Goal: Task Accomplishment & Management: Manage account settings

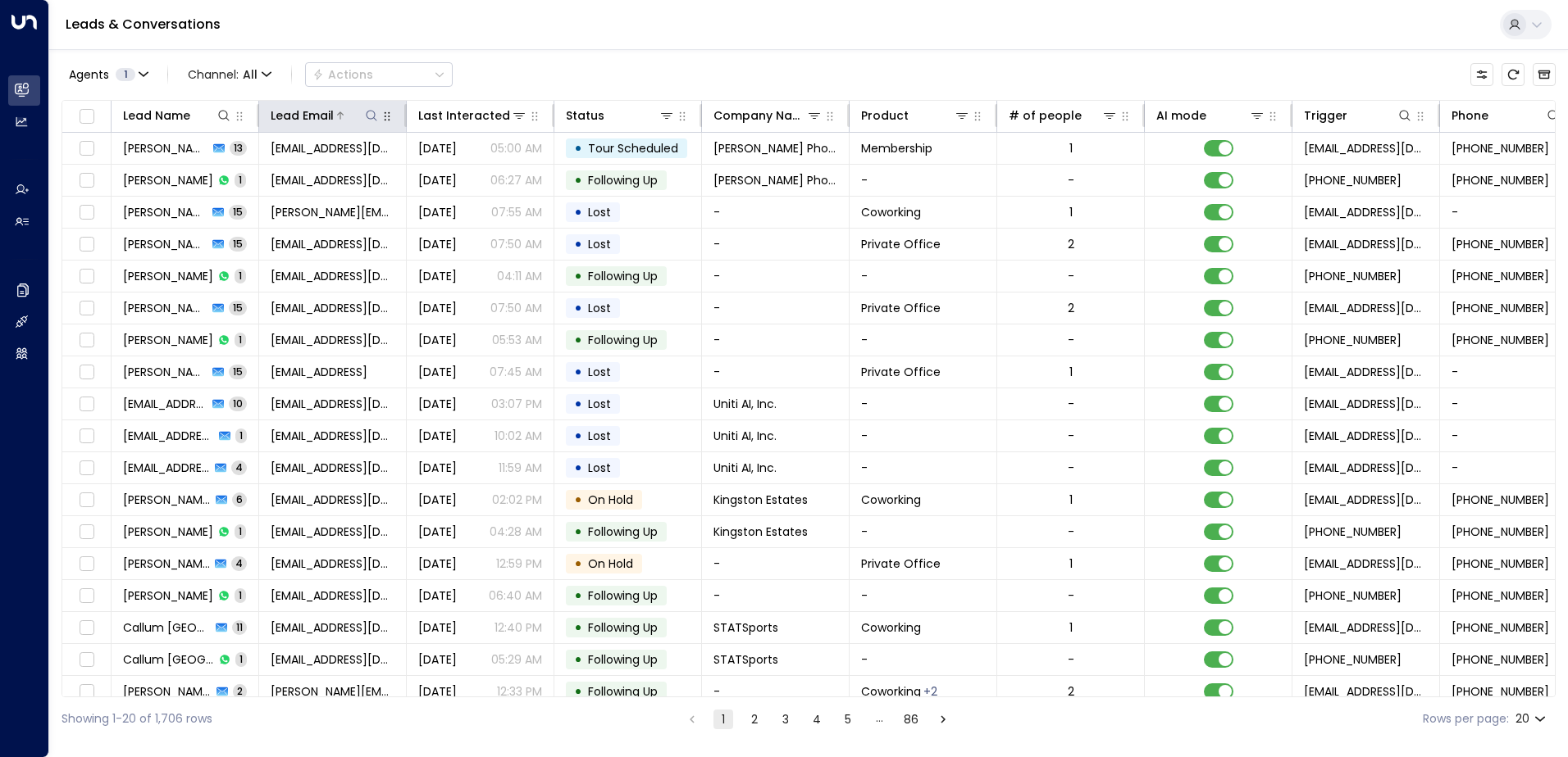
click at [368, 113] on icon at bounding box center [372, 115] width 13 height 13
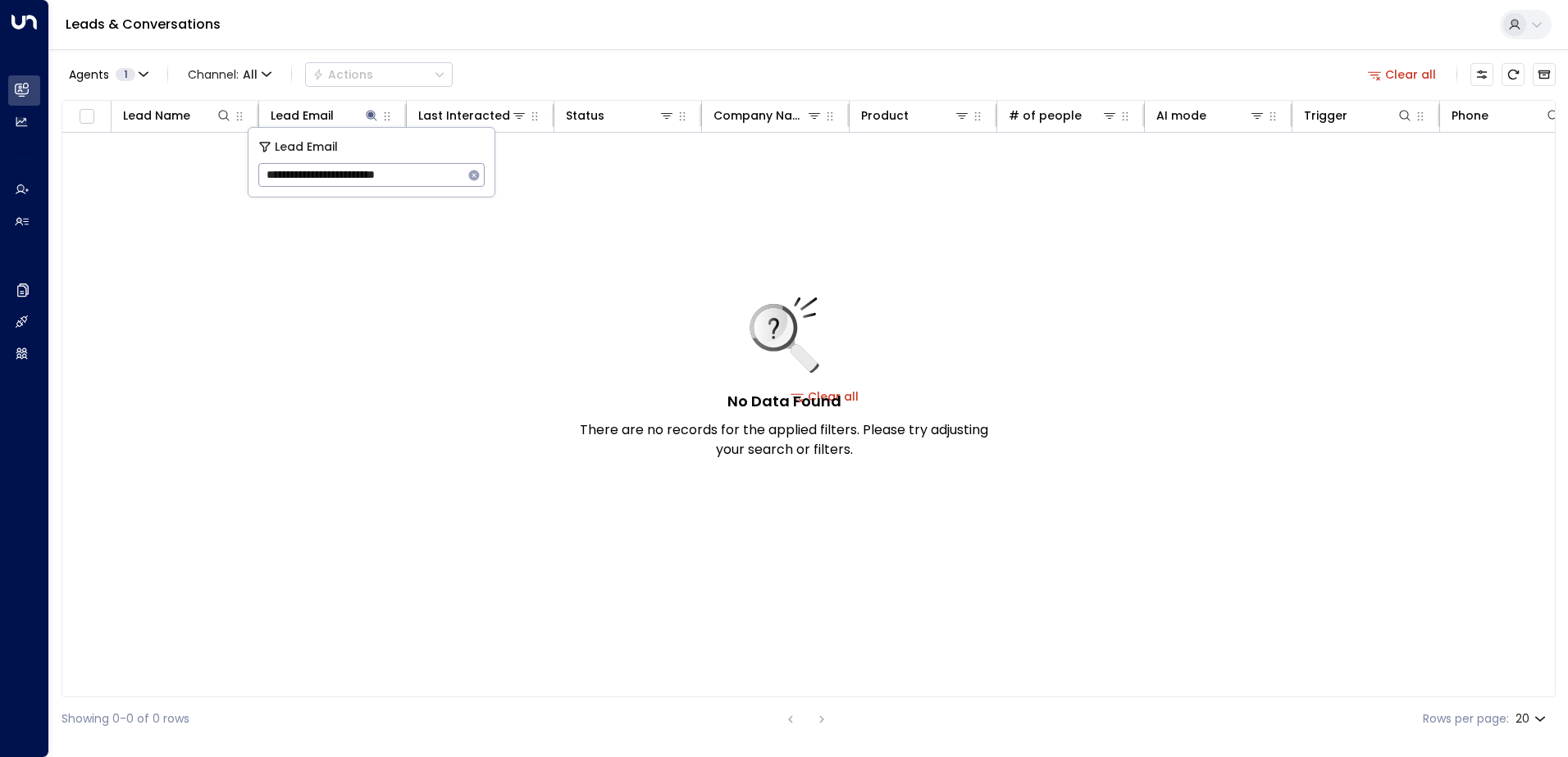
type input "**********"
click at [470, 170] on icon "button" at bounding box center [474, 175] width 13 height 13
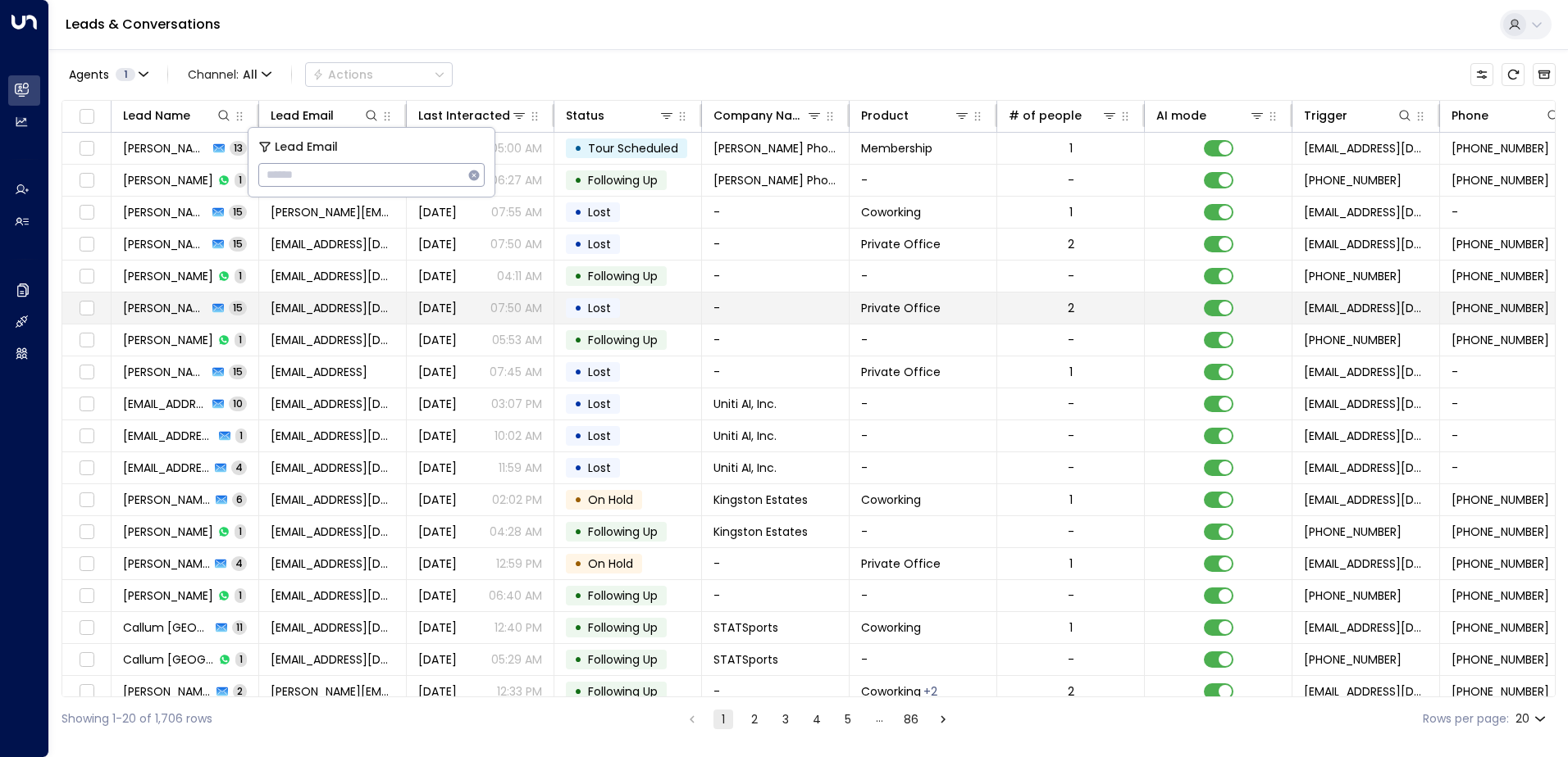
type input "**********"
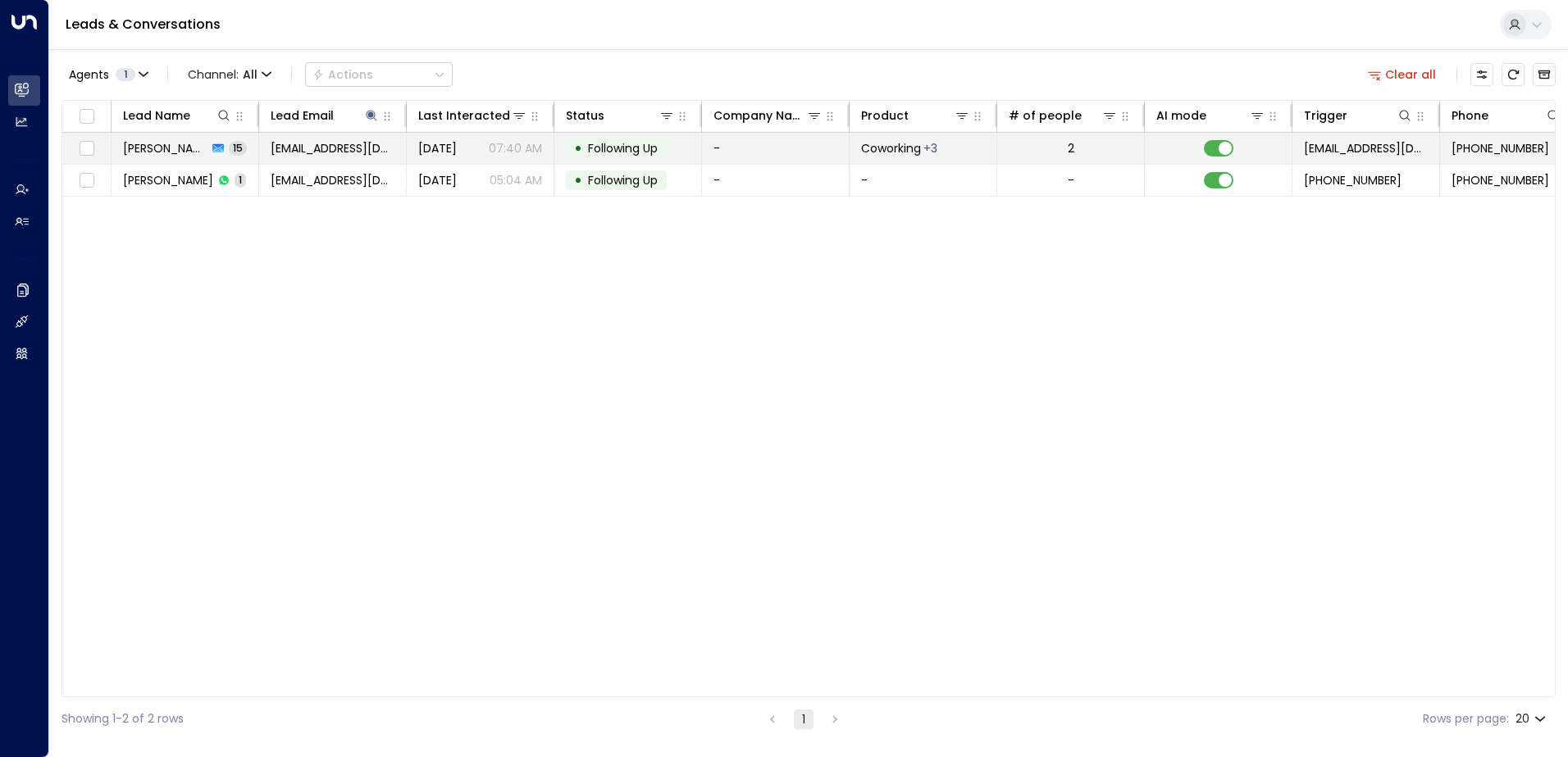
click at [626, 142] on span "Following Up" at bounding box center [623, 149] width 69 height 17
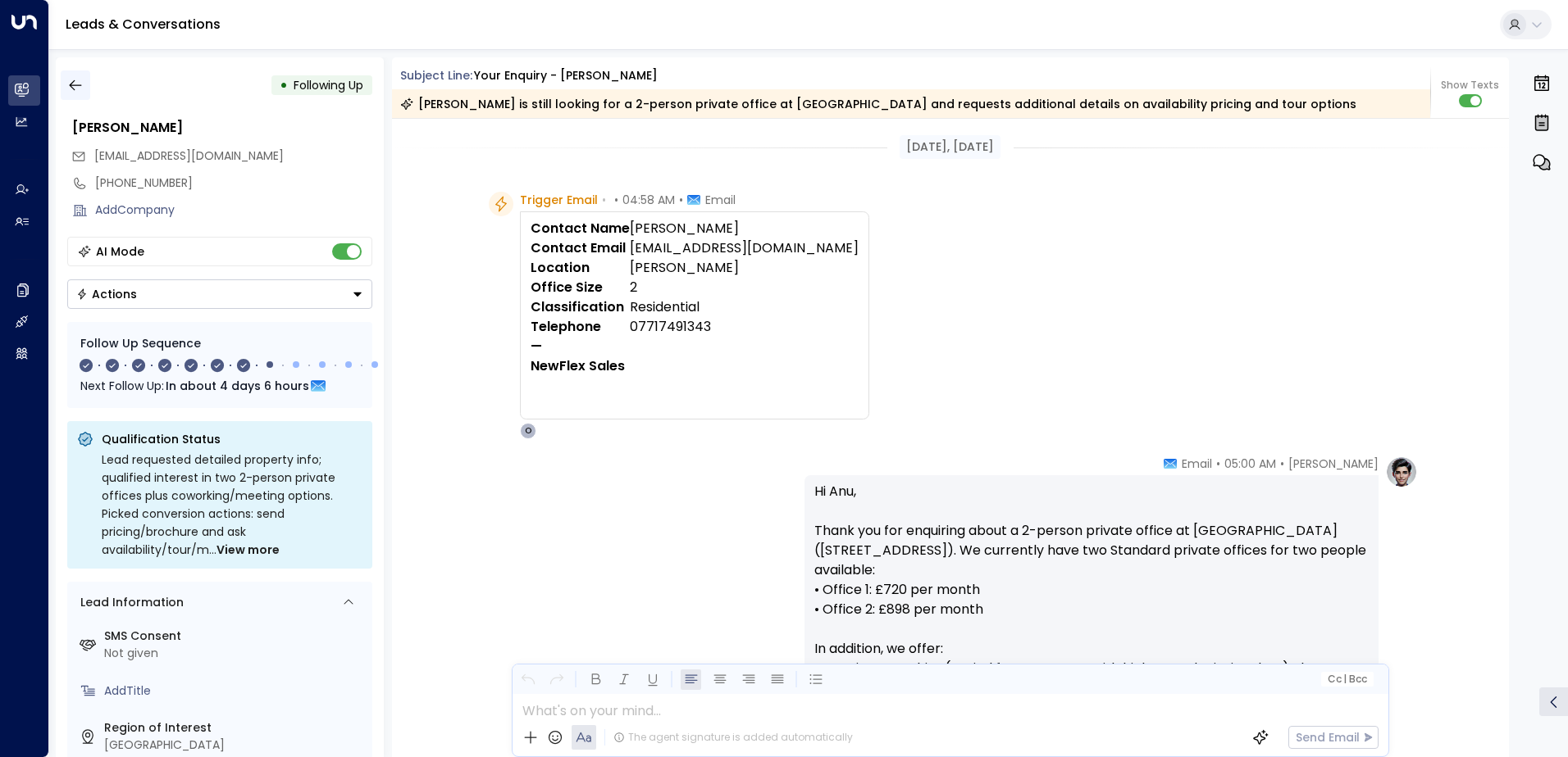
click at [74, 88] on icon "button" at bounding box center [76, 85] width 17 height 17
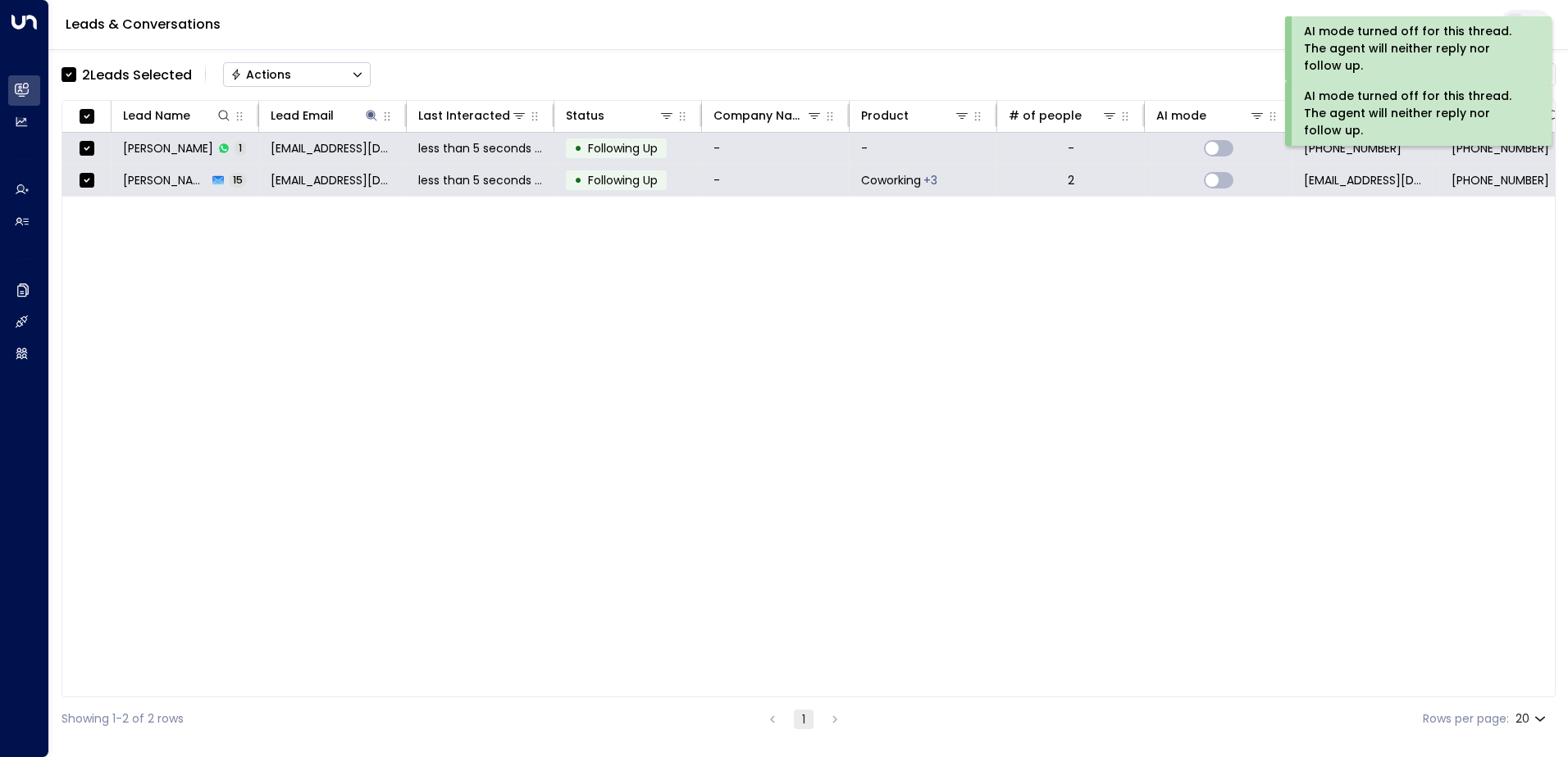
click at [254, 67] on div "Actions" at bounding box center [260, 75] width 61 height 15
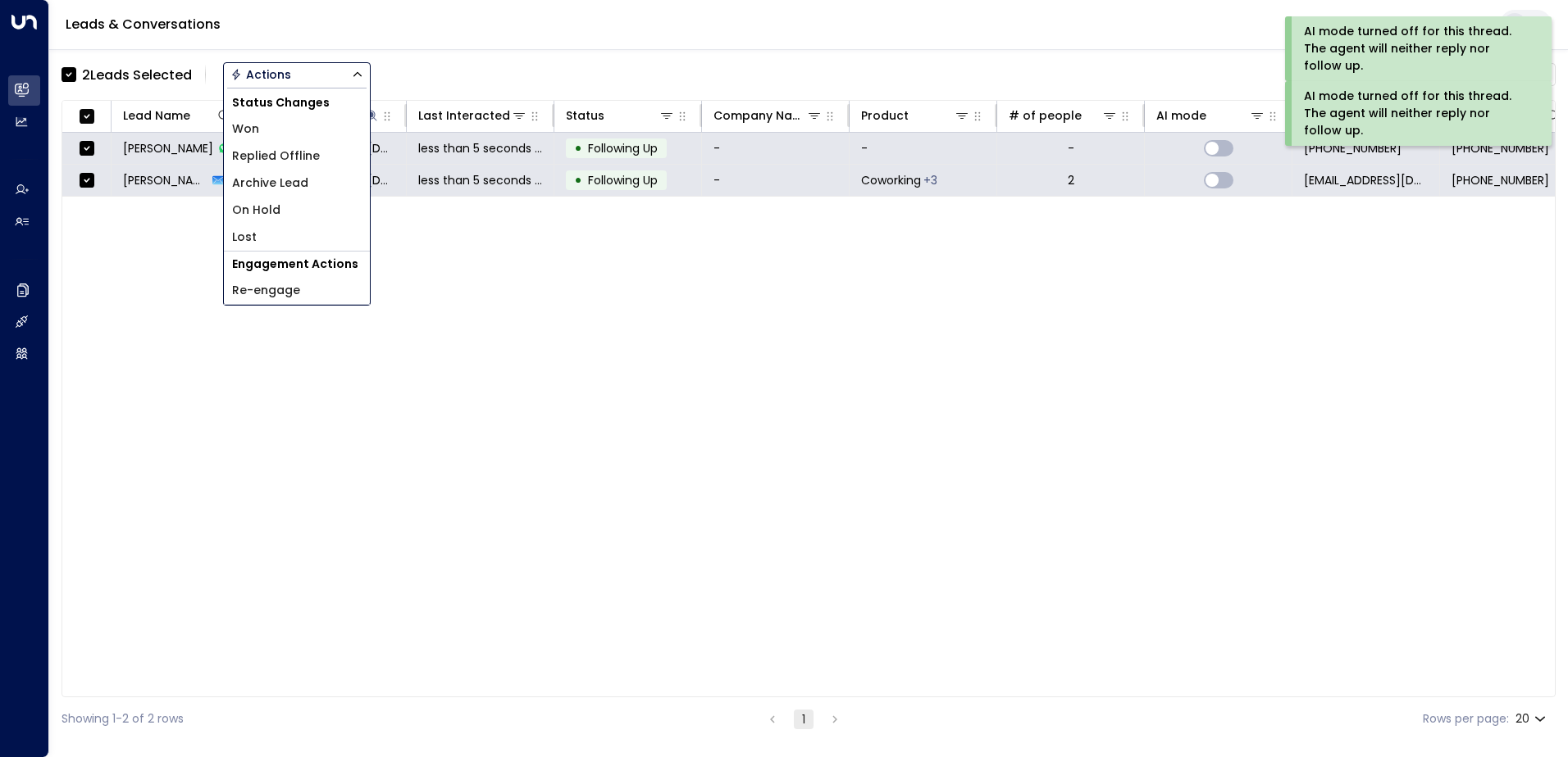
click at [267, 182] on span "Archive Lead" at bounding box center [270, 183] width 76 height 17
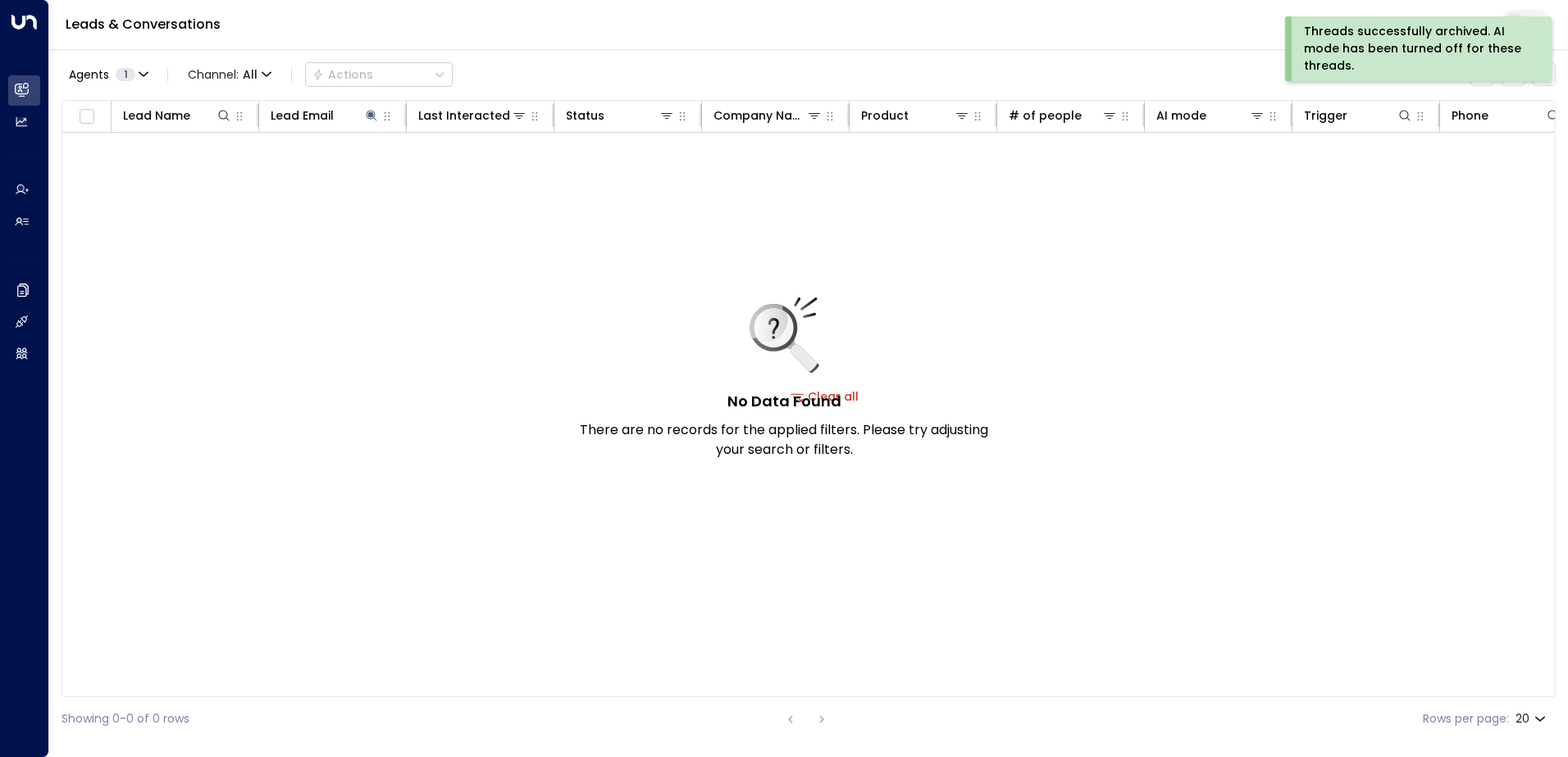
click at [1340, 47] on div "Threads successfully archived. AI mode has been turned off for these threads." at bounding box center [1416, 49] width 226 height 51
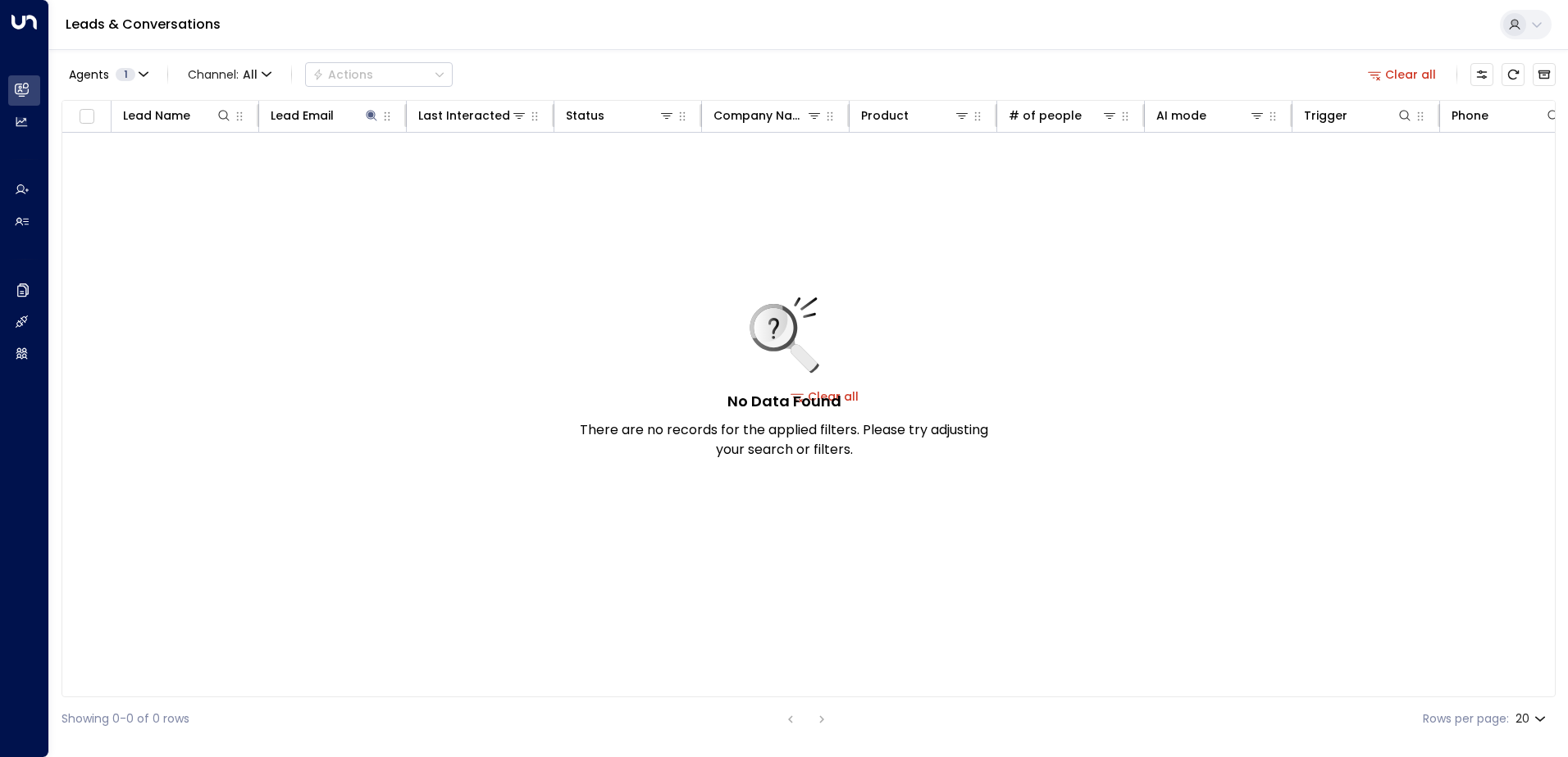
click at [1399, 77] on button "Clear all" at bounding box center [1402, 74] width 82 height 23
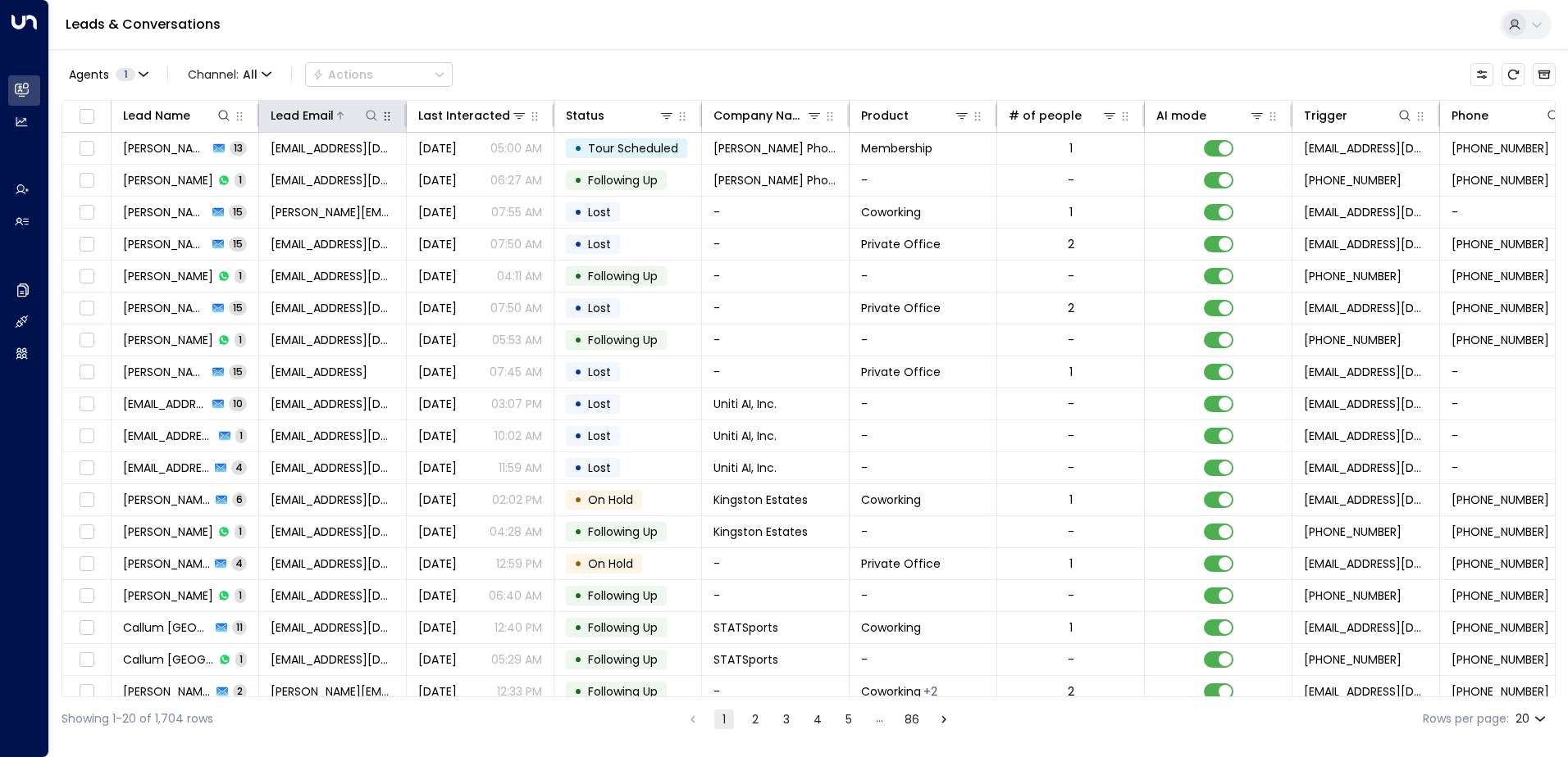
click at [368, 115] on icon at bounding box center [372, 115] width 13 height 13
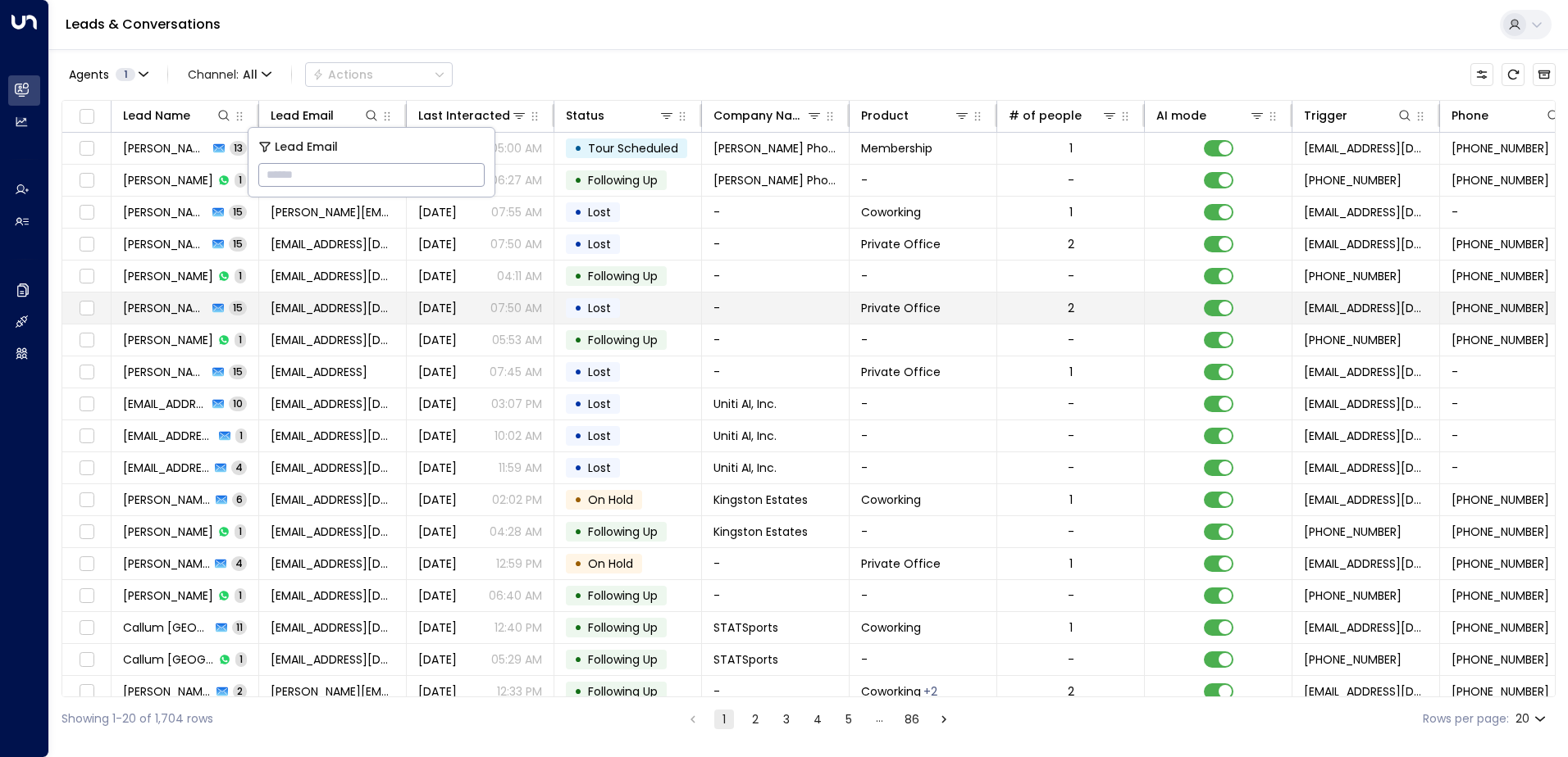
type input "**********"
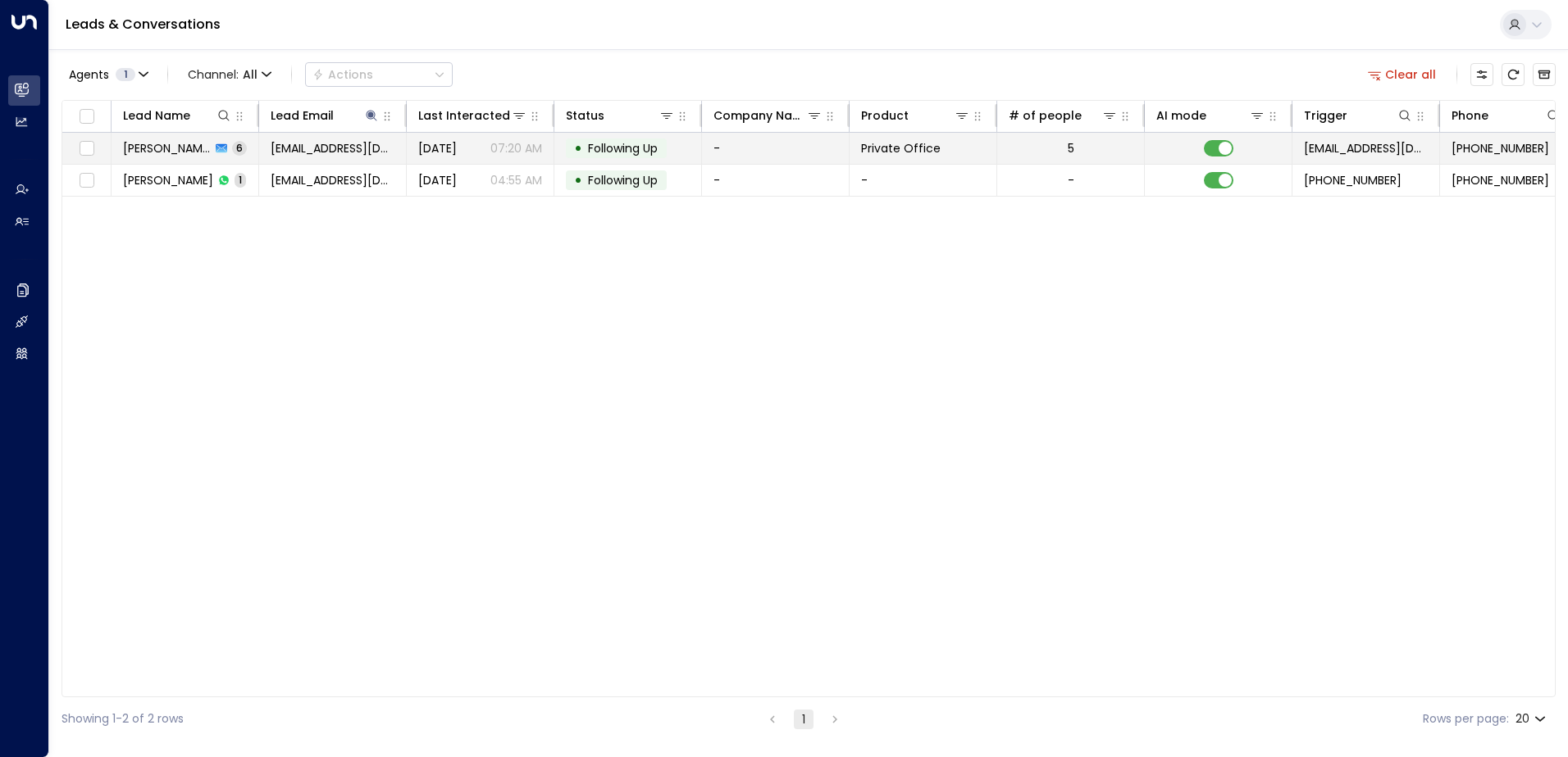
click at [613, 146] on span "Following Up" at bounding box center [623, 149] width 69 height 17
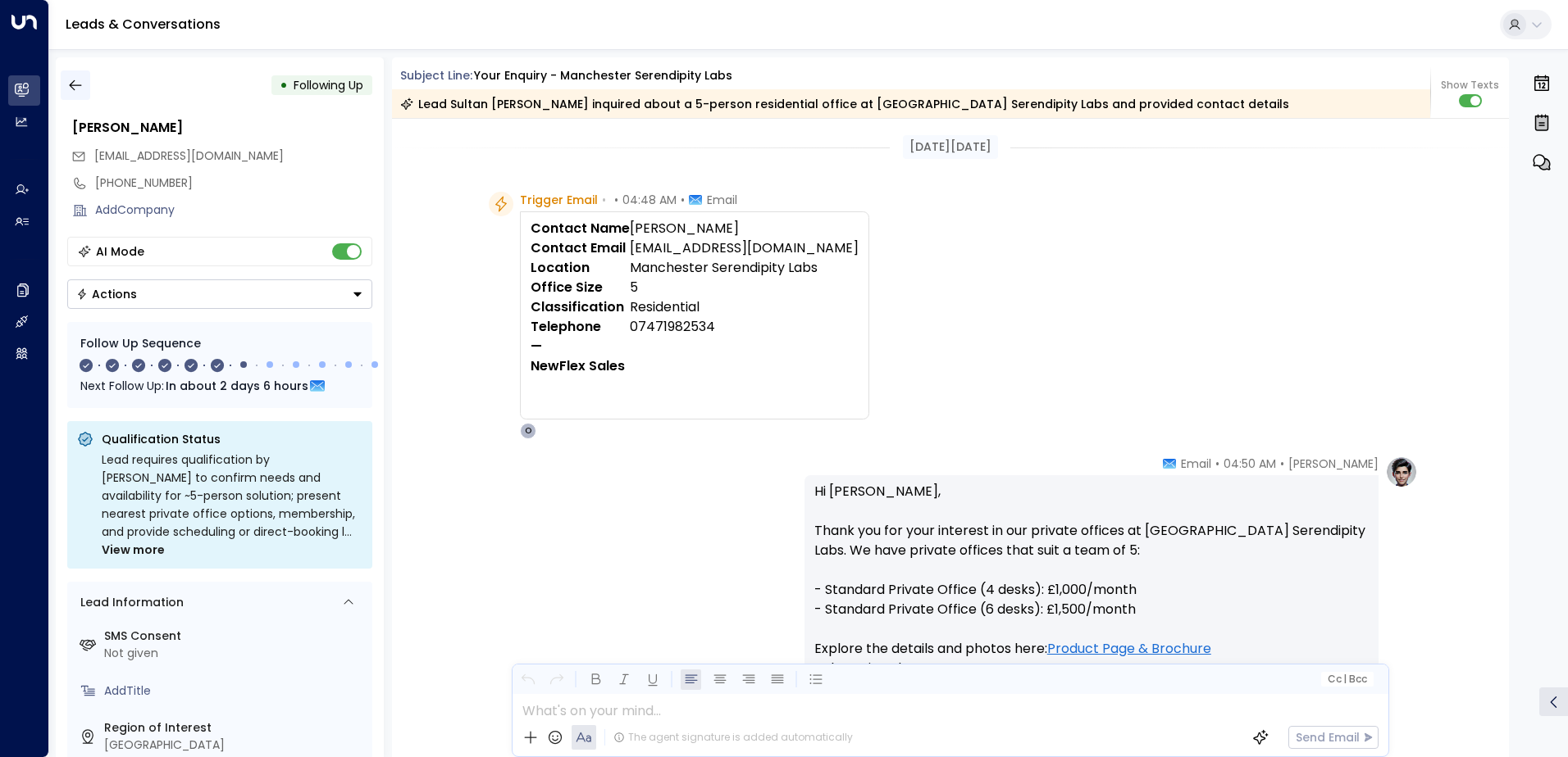
click at [79, 85] on icon "button" at bounding box center [75, 85] width 12 height 10
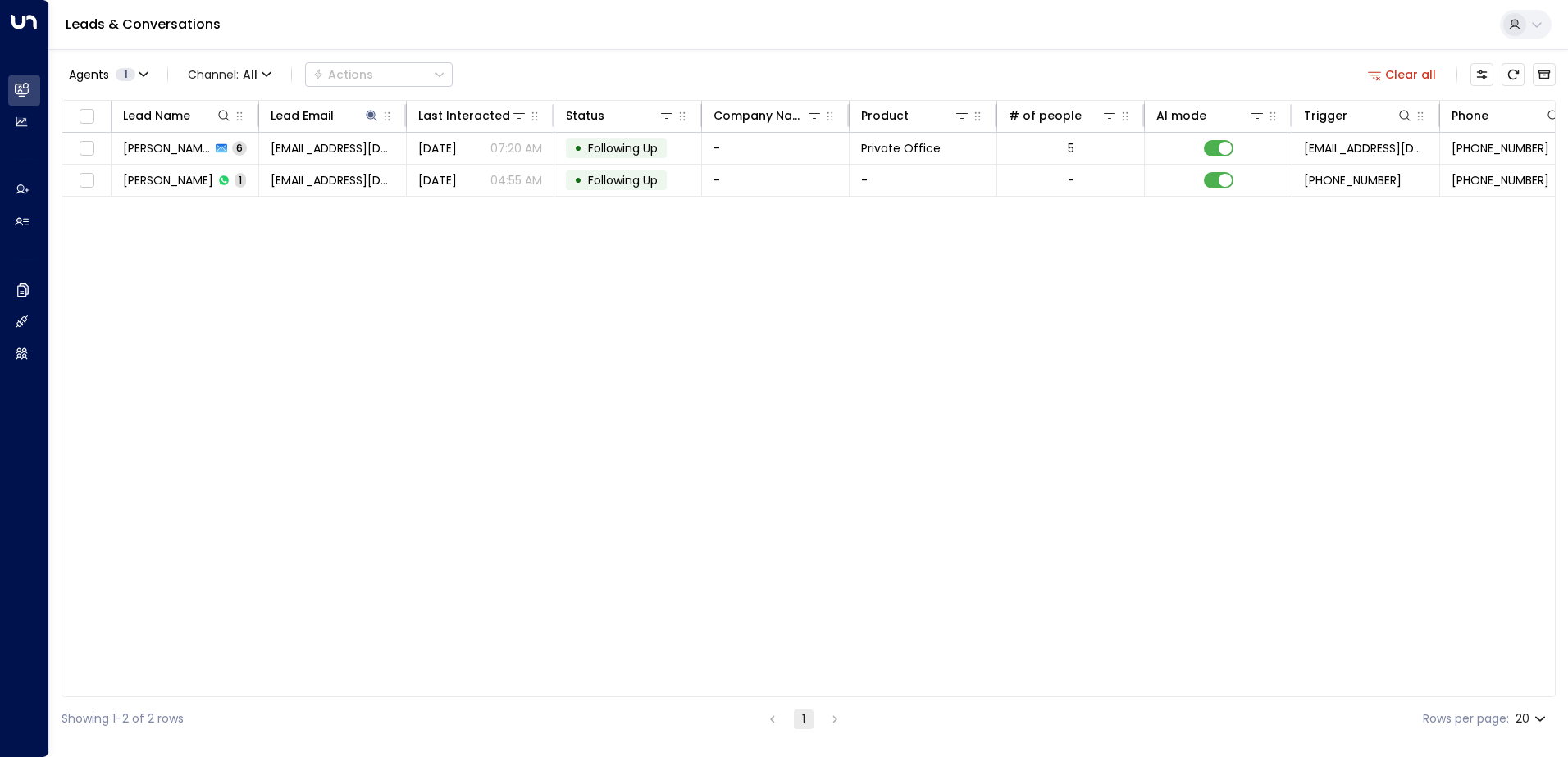
click at [1413, 67] on button "Clear all" at bounding box center [1402, 74] width 82 height 23
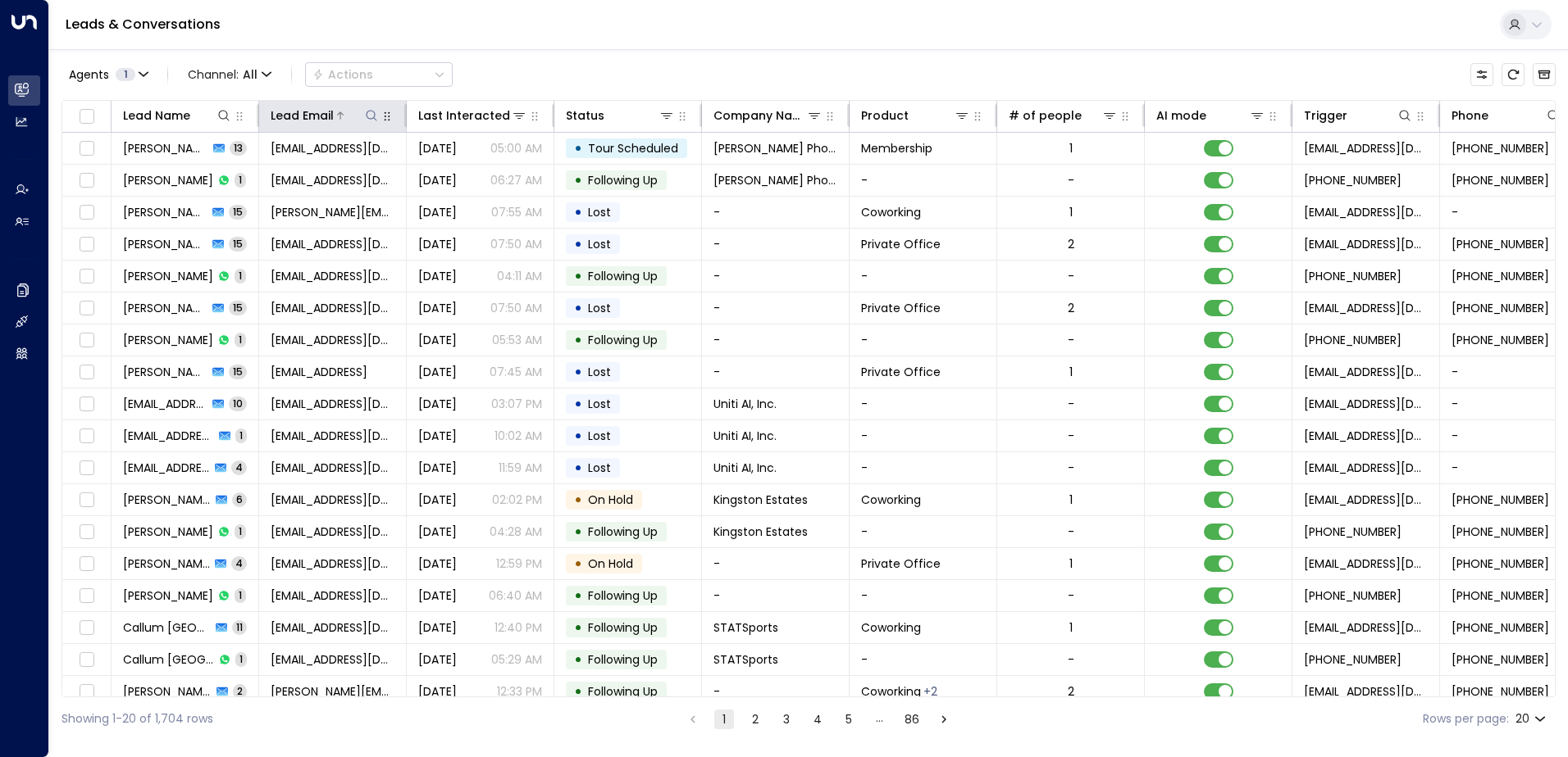
click at [365, 116] on icon at bounding box center [372, 115] width 13 height 13
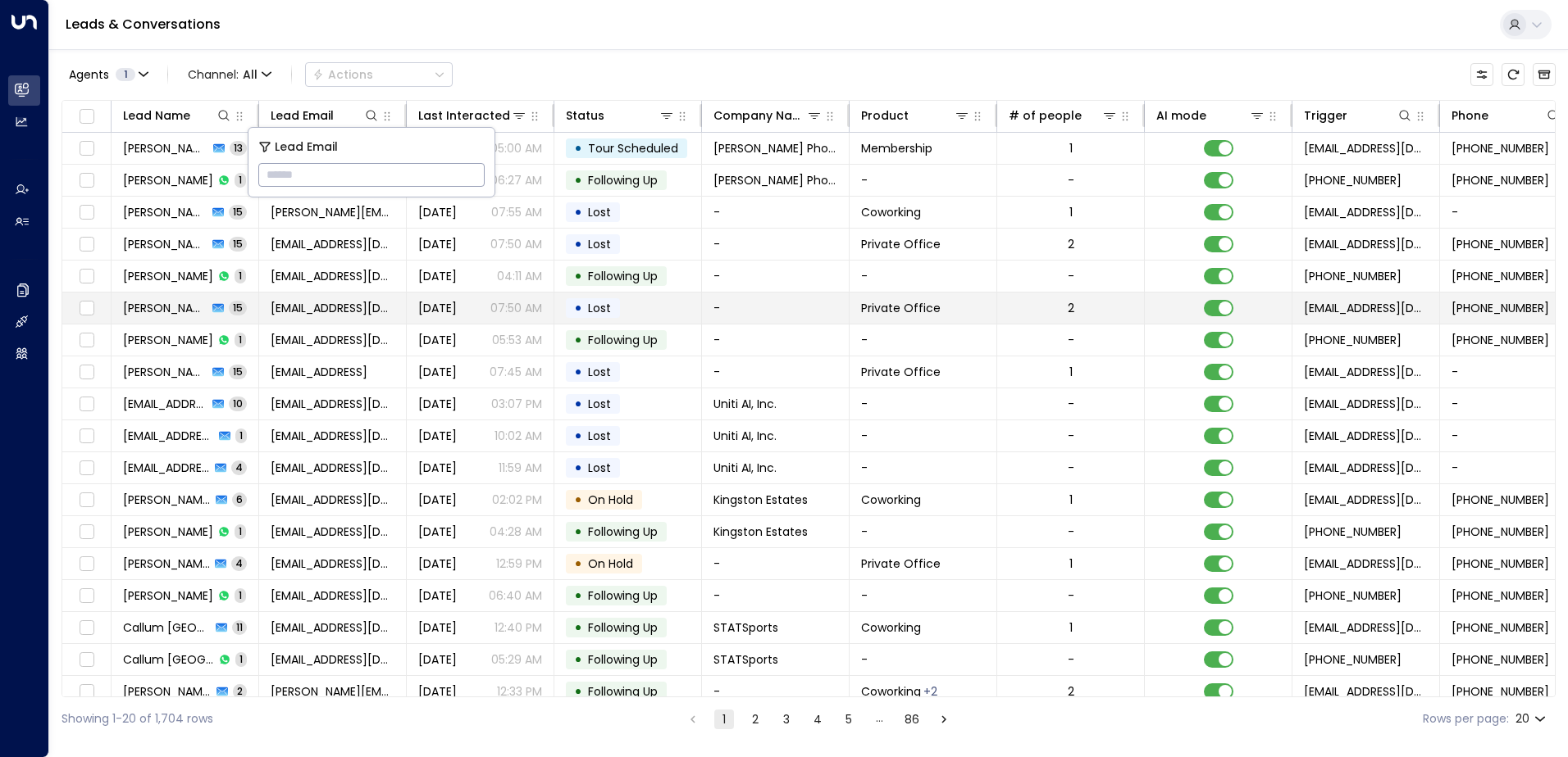
type input "**********"
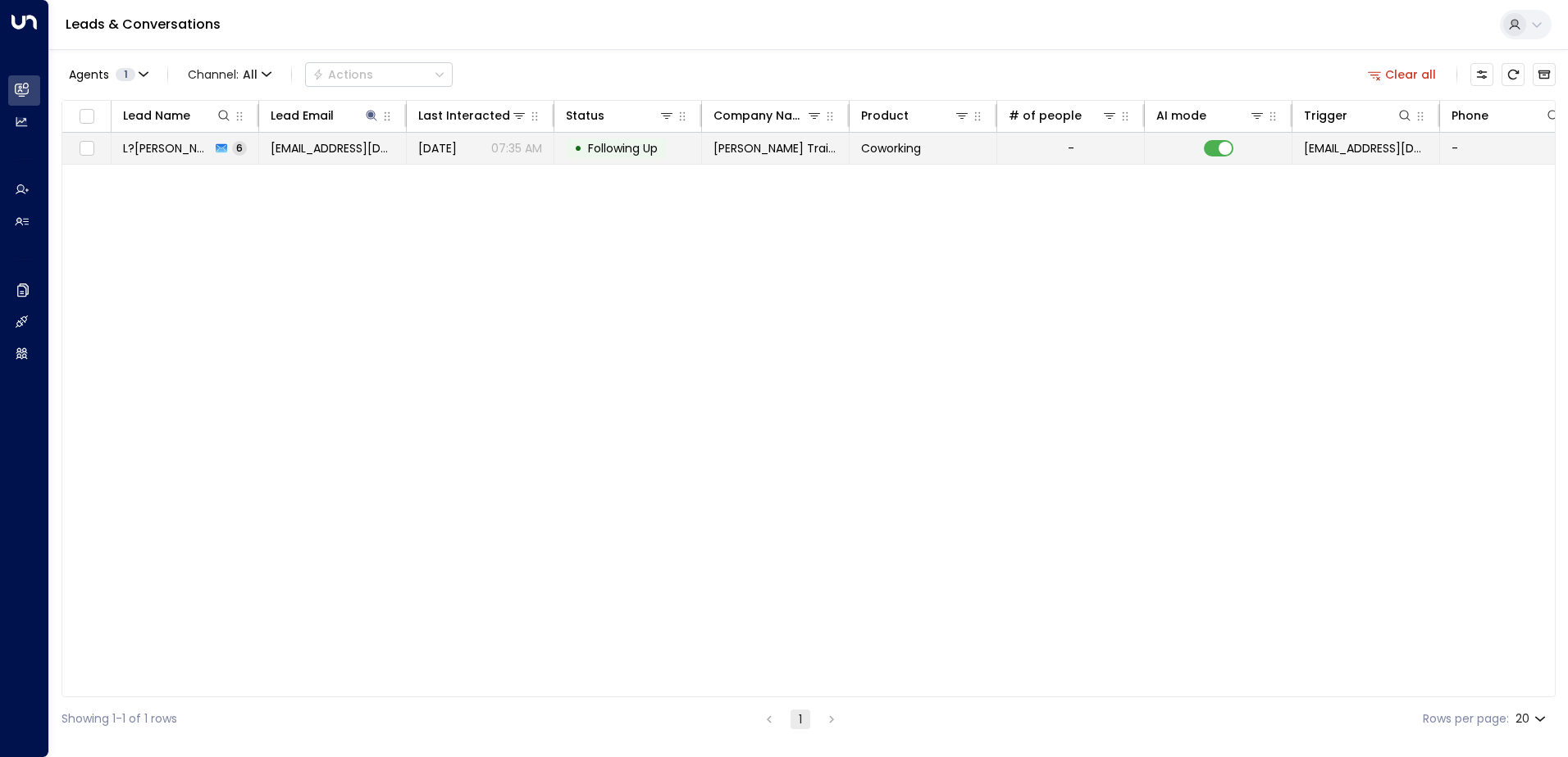
click at [621, 150] on span "Following Up" at bounding box center [623, 149] width 69 height 17
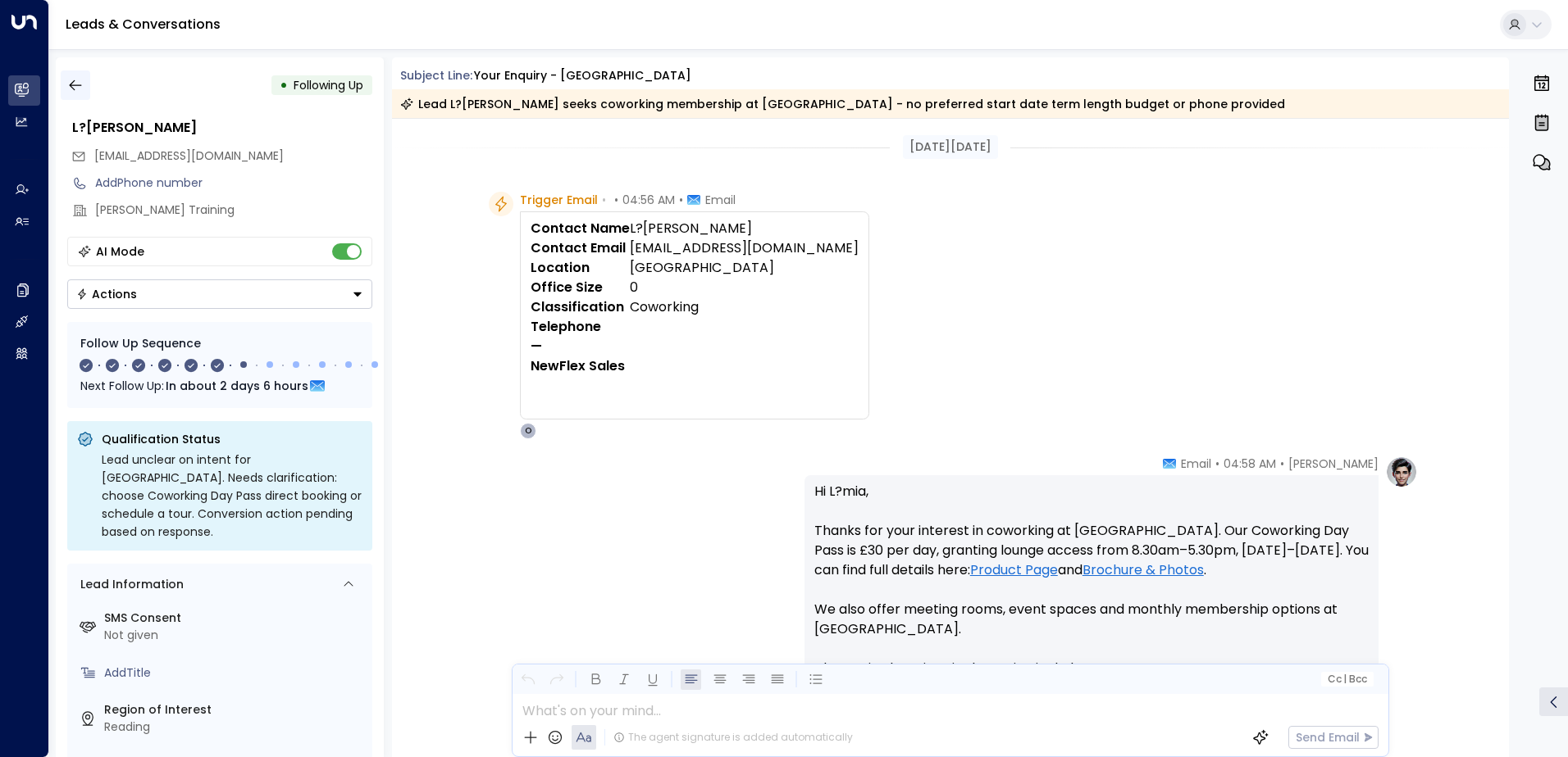
click at [81, 87] on icon "button" at bounding box center [76, 85] width 17 height 17
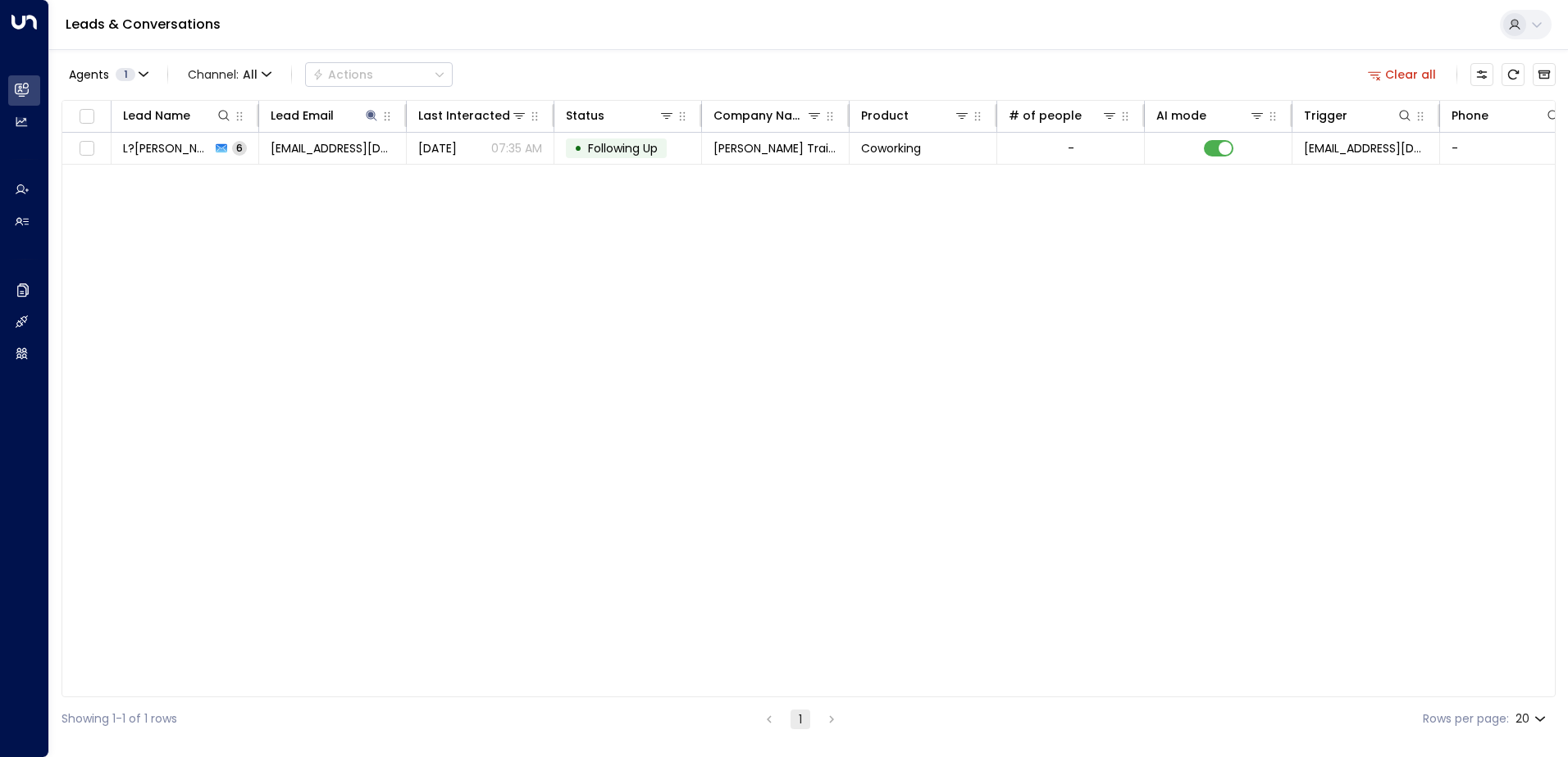
click at [1410, 81] on button "Clear all" at bounding box center [1402, 74] width 82 height 23
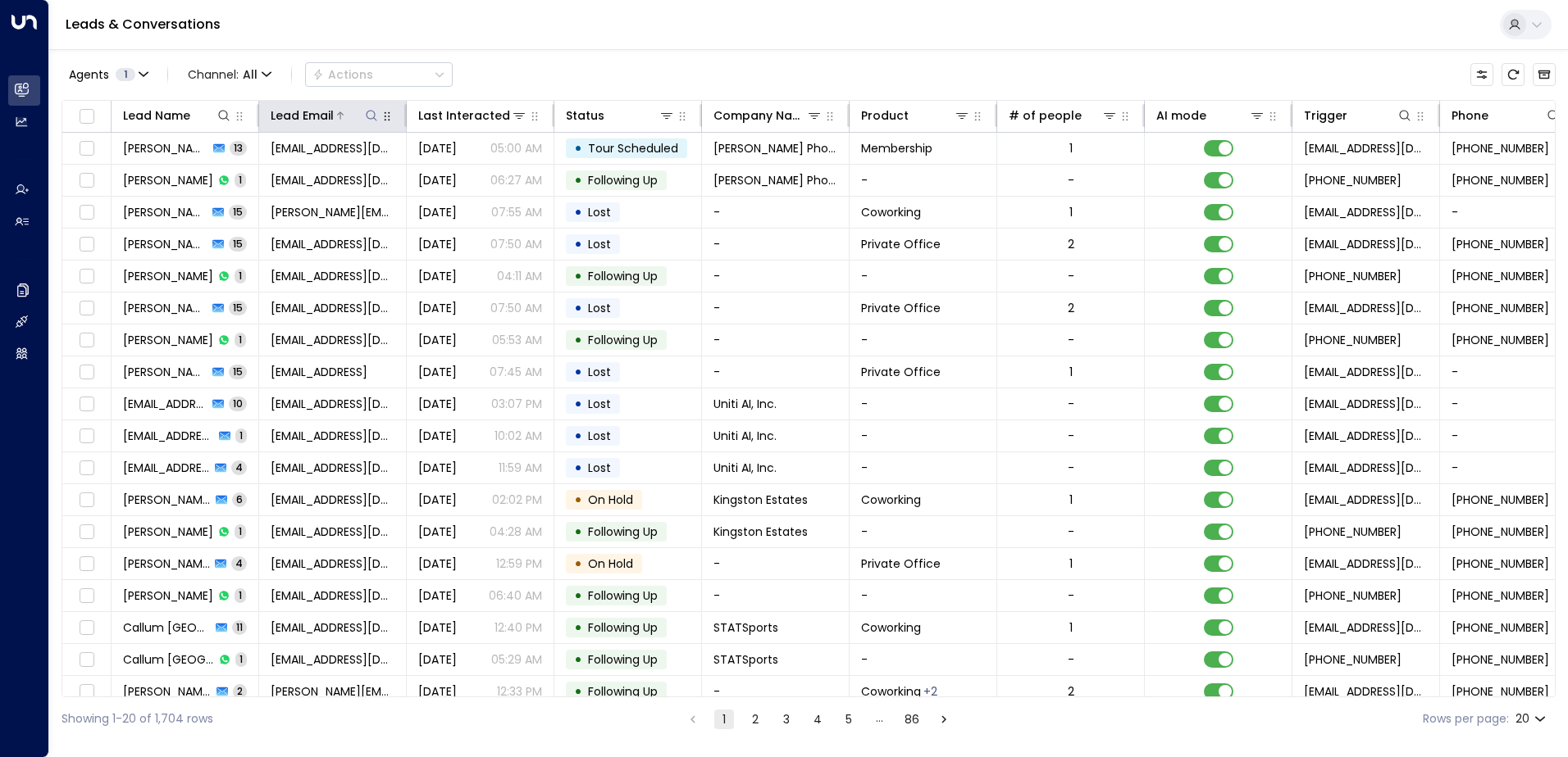
click at [368, 112] on icon at bounding box center [372, 115] width 13 height 13
type input "**********"
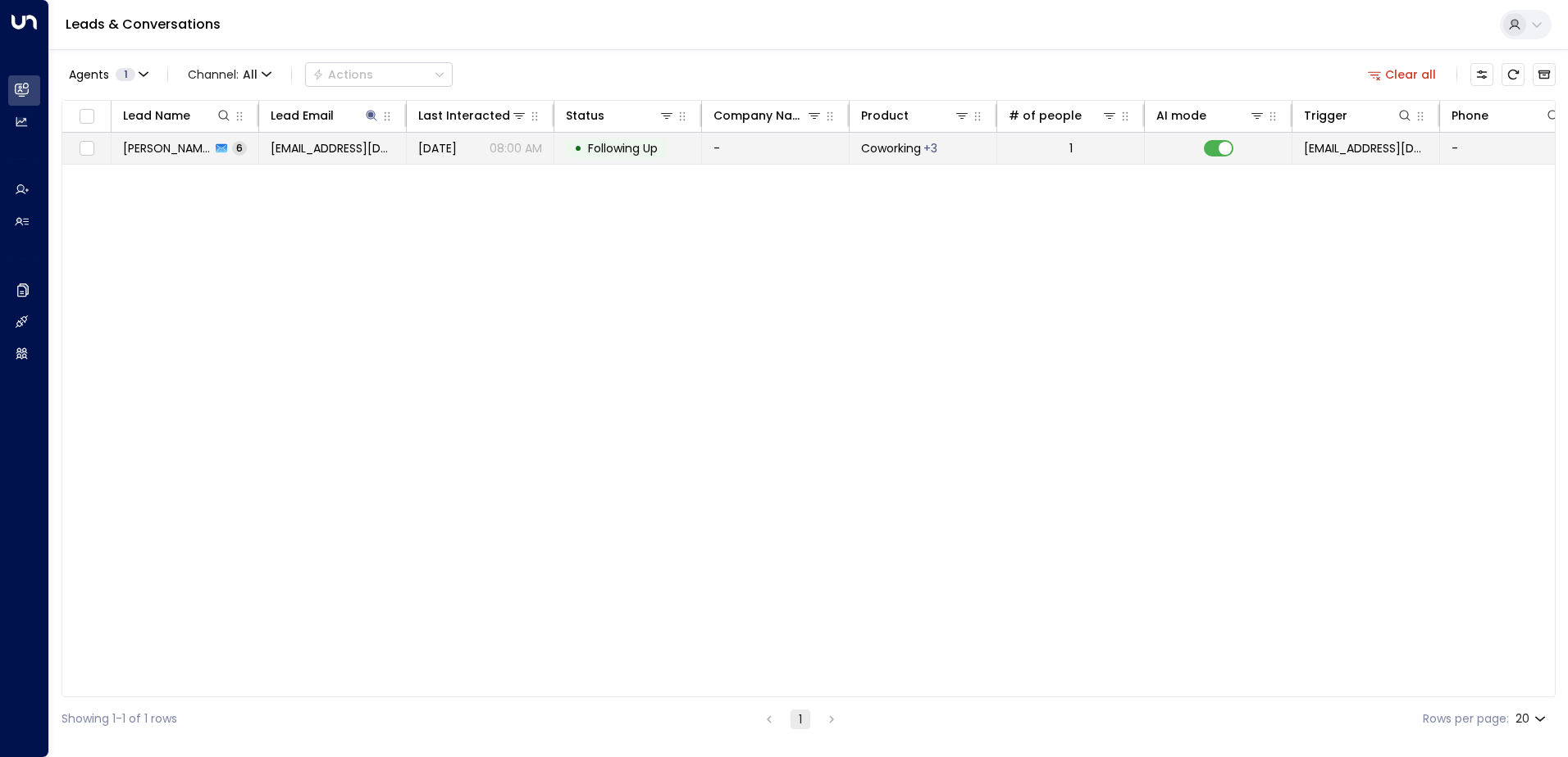
click at [629, 151] on span "Following Up" at bounding box center [623, 149] width 69 height 17
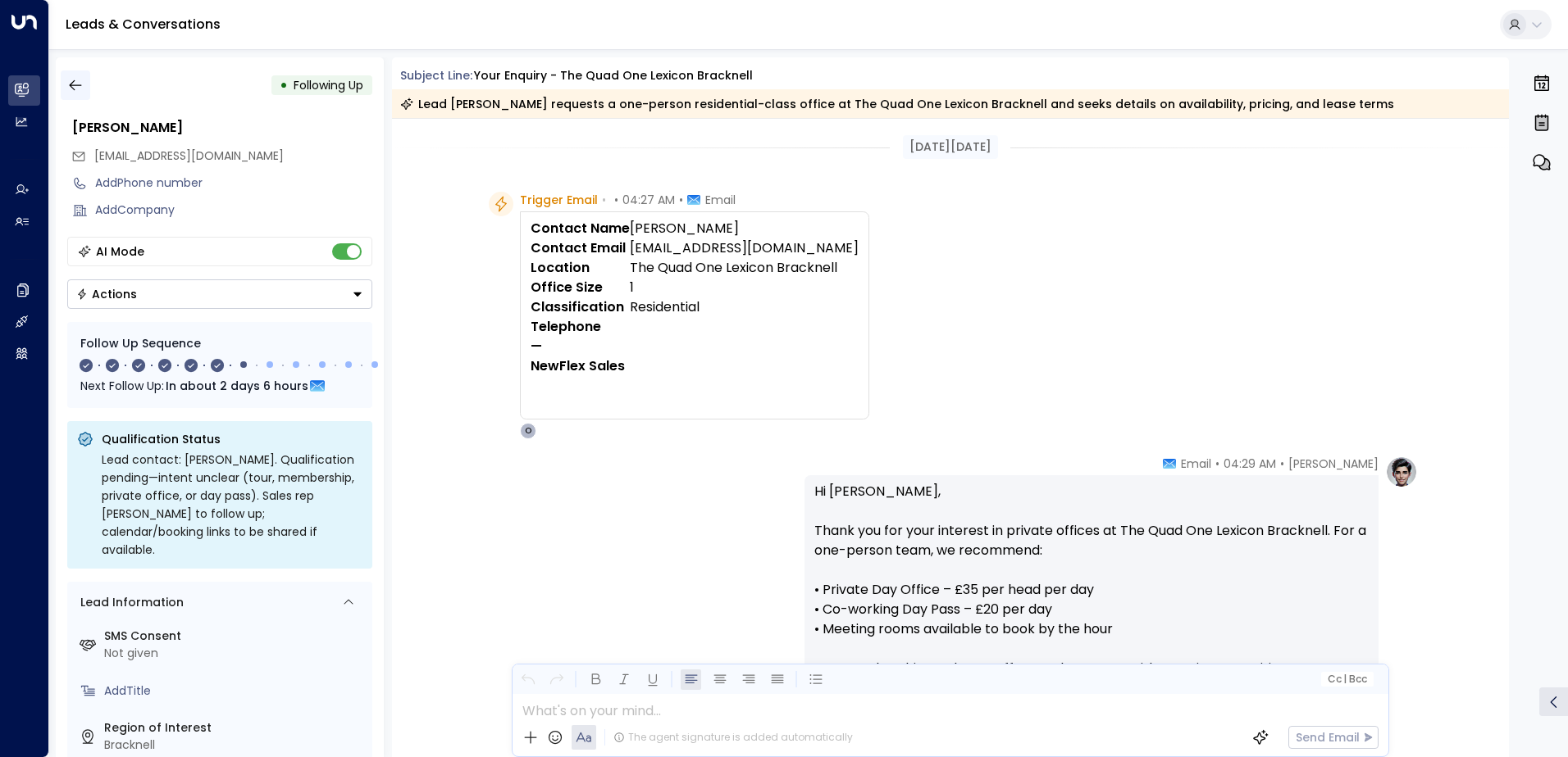
click at [80, 85] on icon "button" at bounding box center [75, 85] width 12 height 10
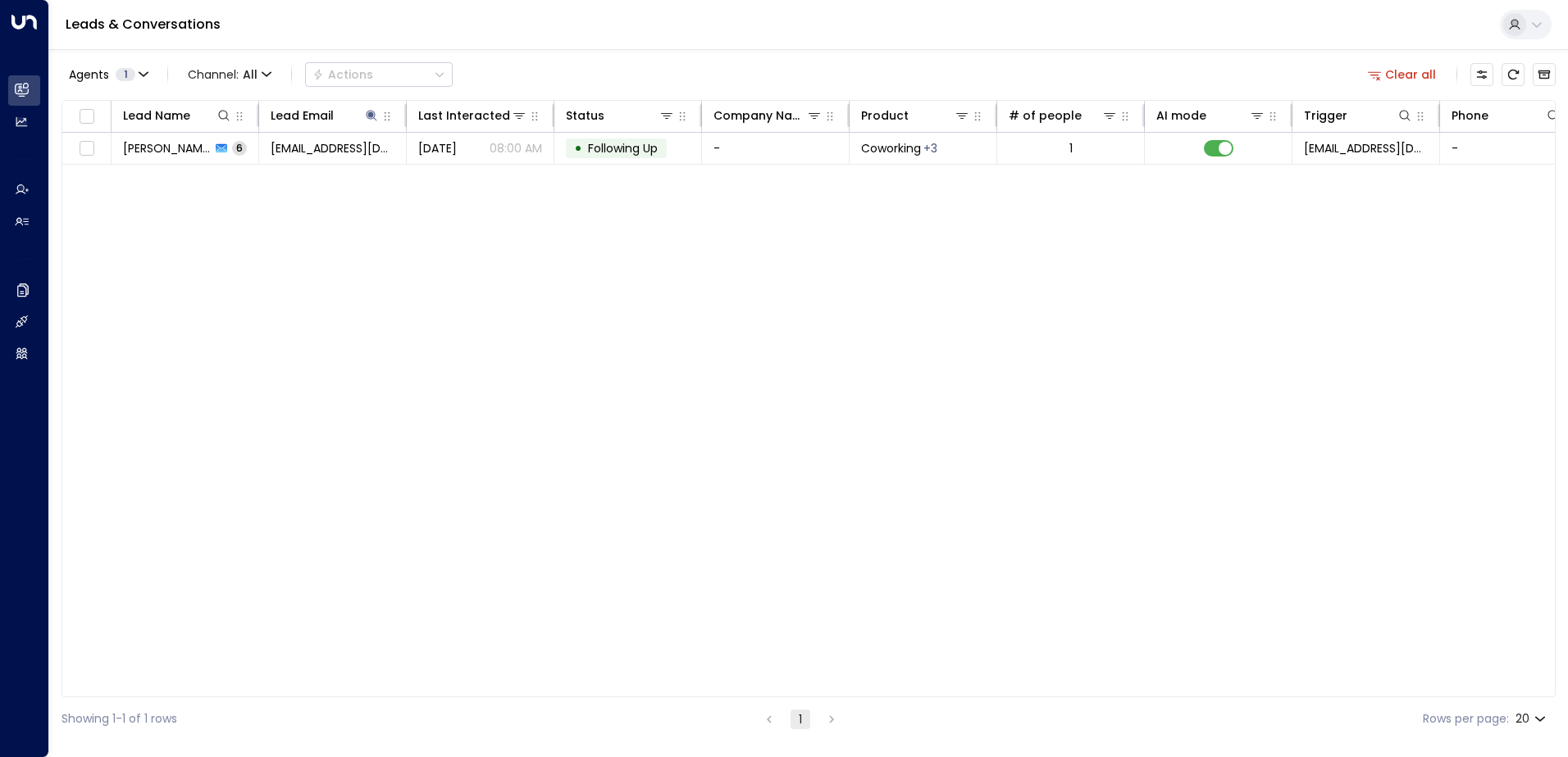
click at [1416, 72] on button "Clear all" at bounding box center [1402, 74] width 82 height 23
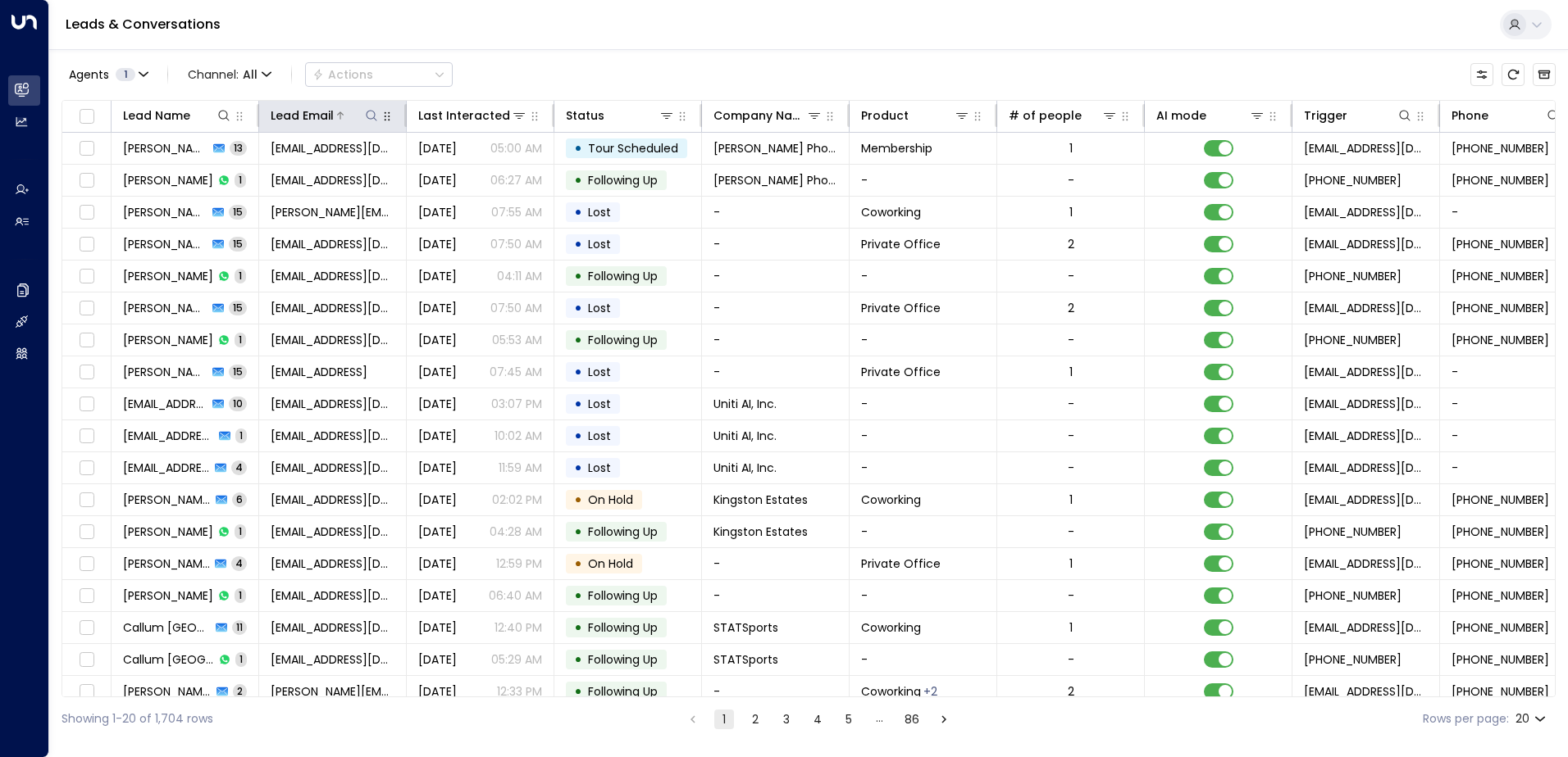
click at [368, 115] on icon at bounding box center [372, 115] width 13 height 13
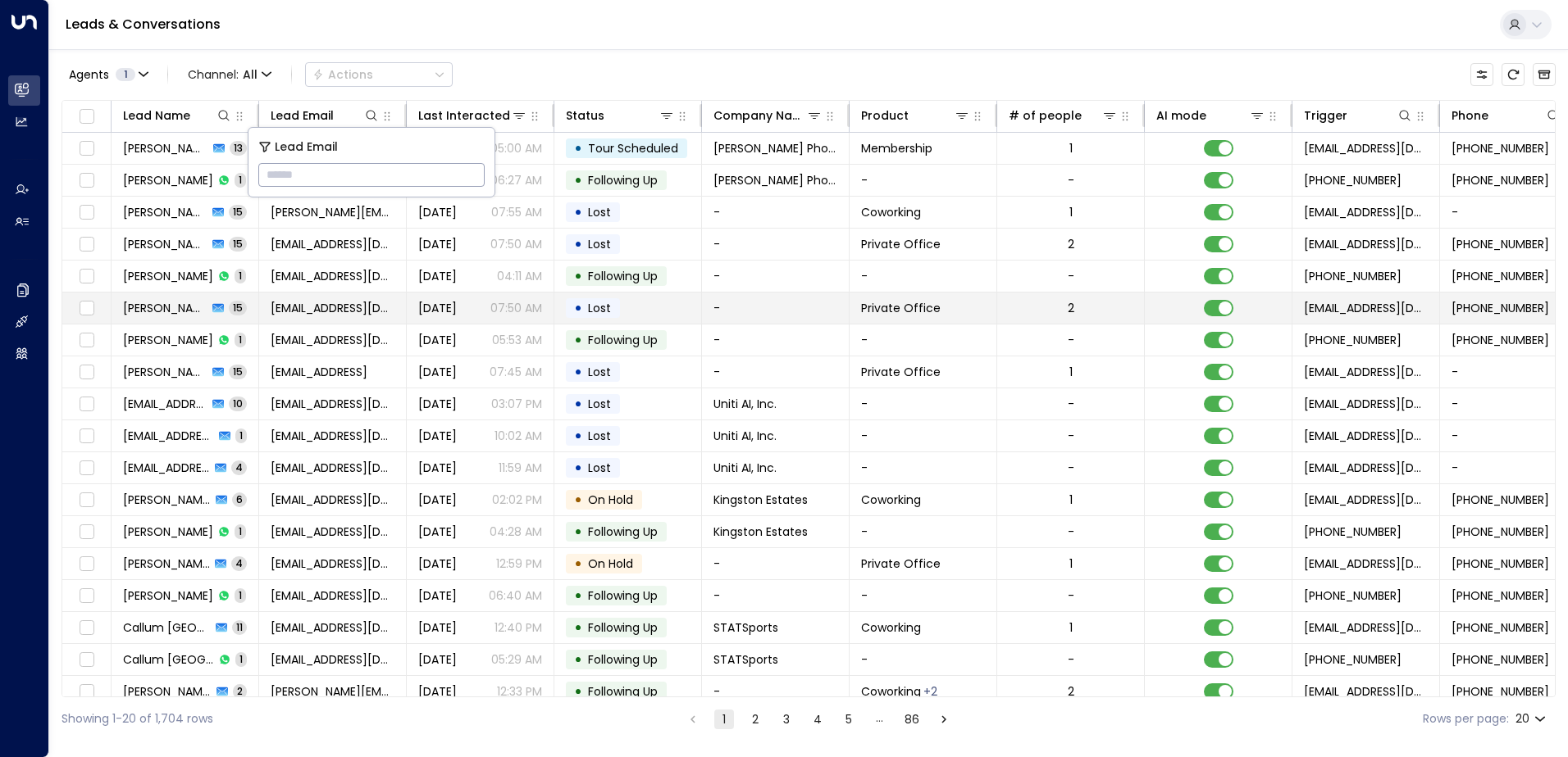
type input "**********"
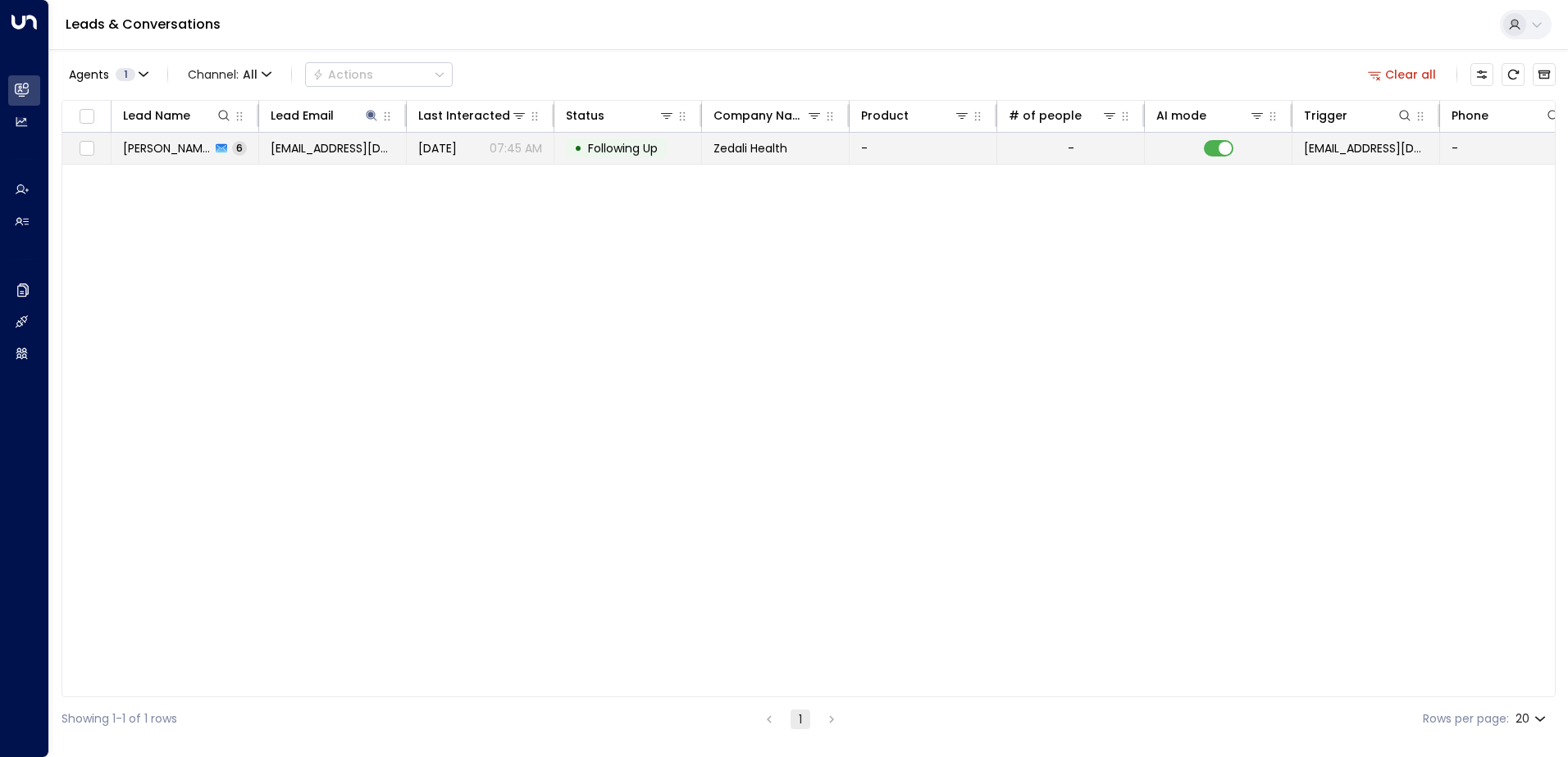
click at [636, 149] on span "Following Up" at bounding box center [623, 149] width 69 height 17
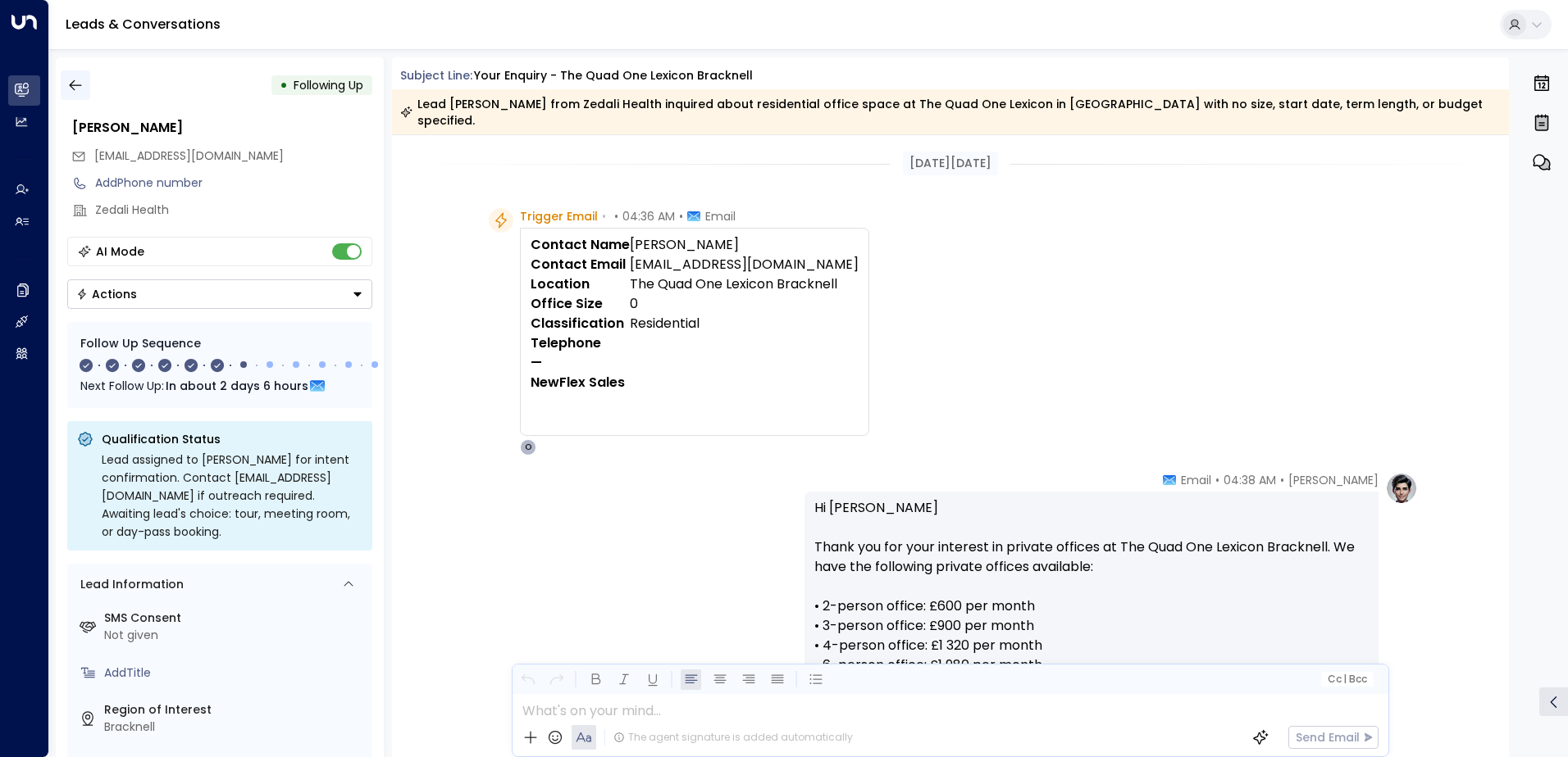
click at [71, 92] on icon "button" at bounding box center [76, 85] width 17 height 17
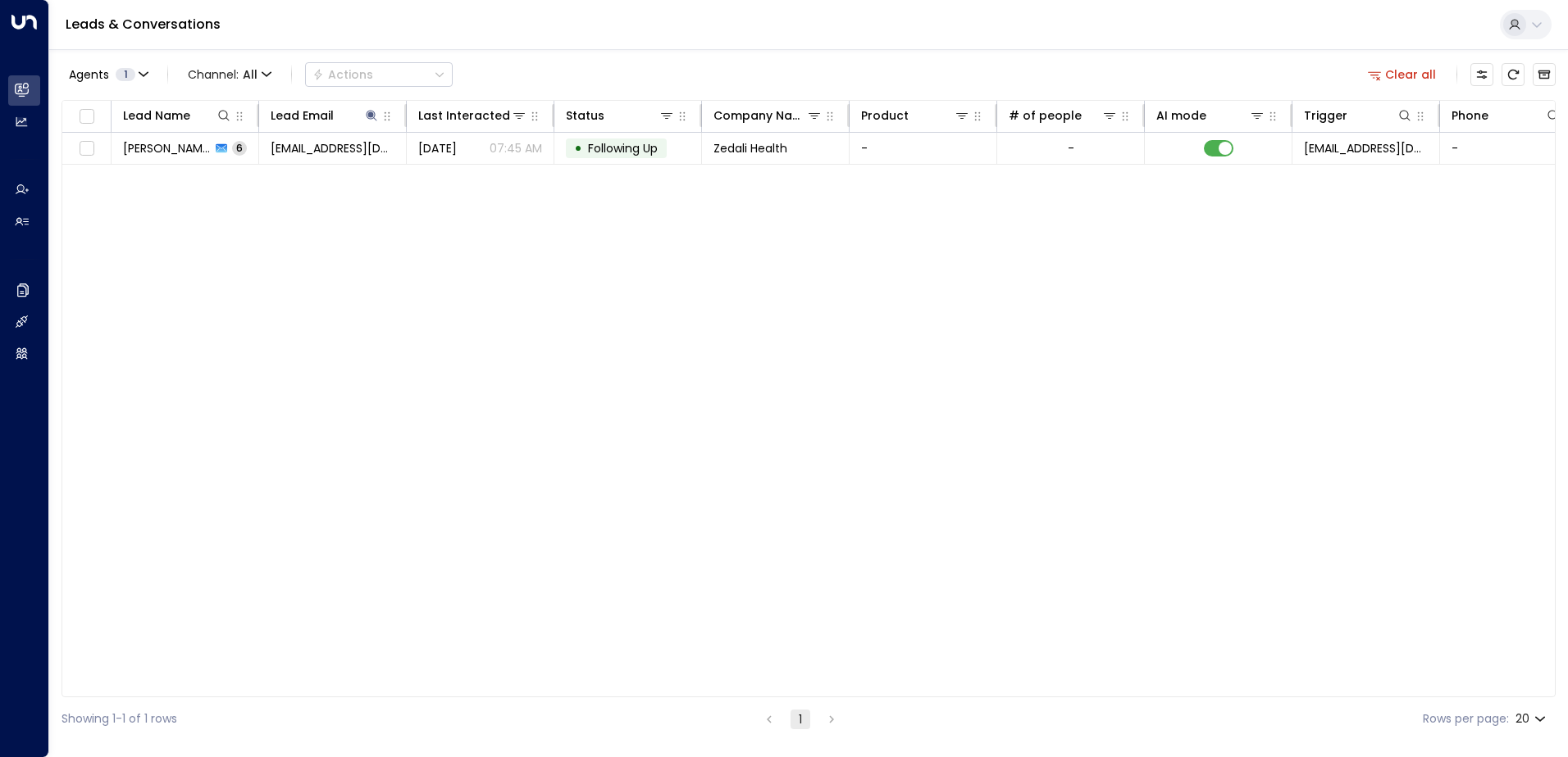
click at [1422, 79] on button "Clear all" at bounding box center [1402, 74] width 82 height 23
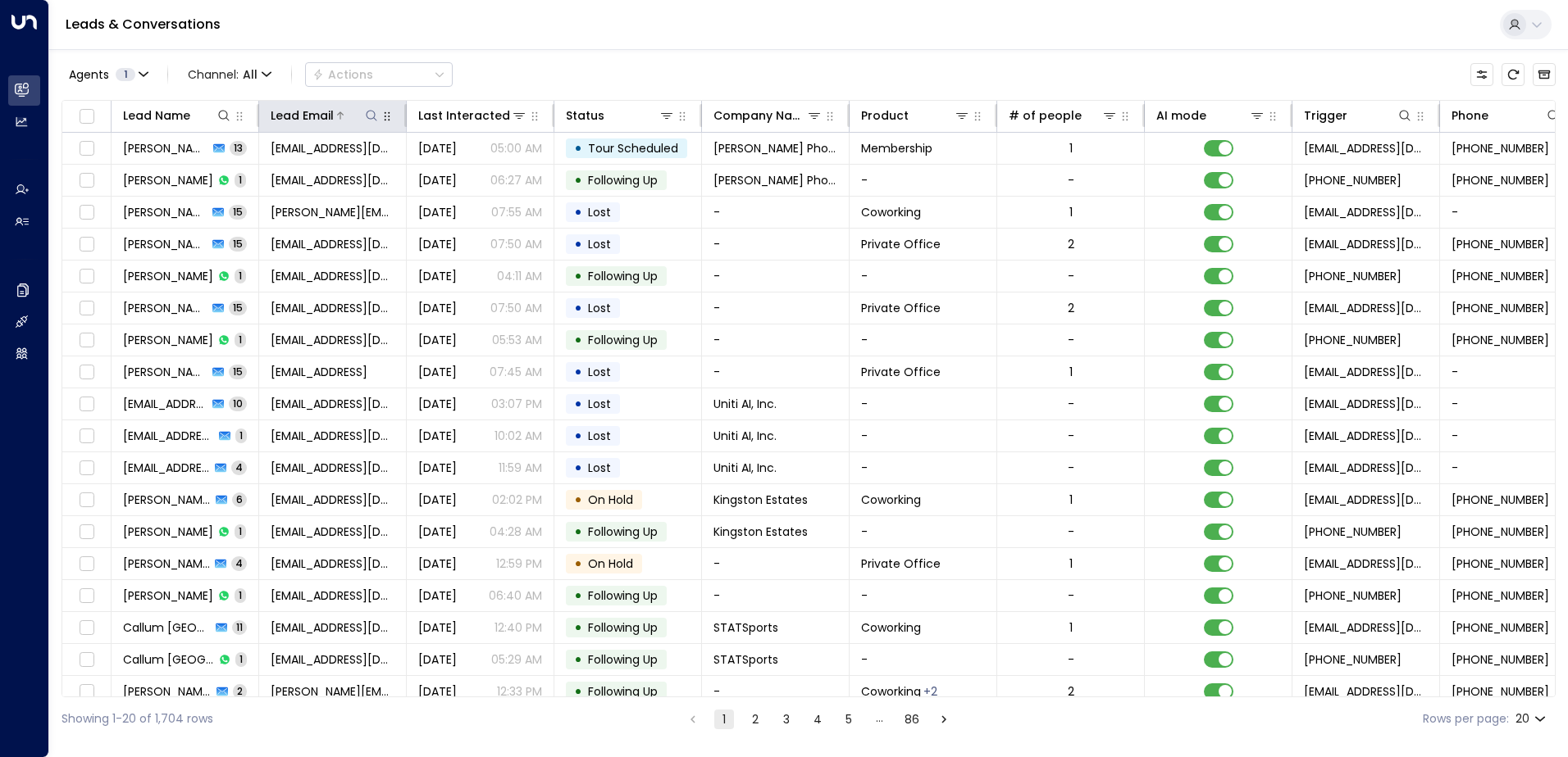
click at [368, 112] on icon at bounding box center [372, 115] width 13 height 13
type input "**********"
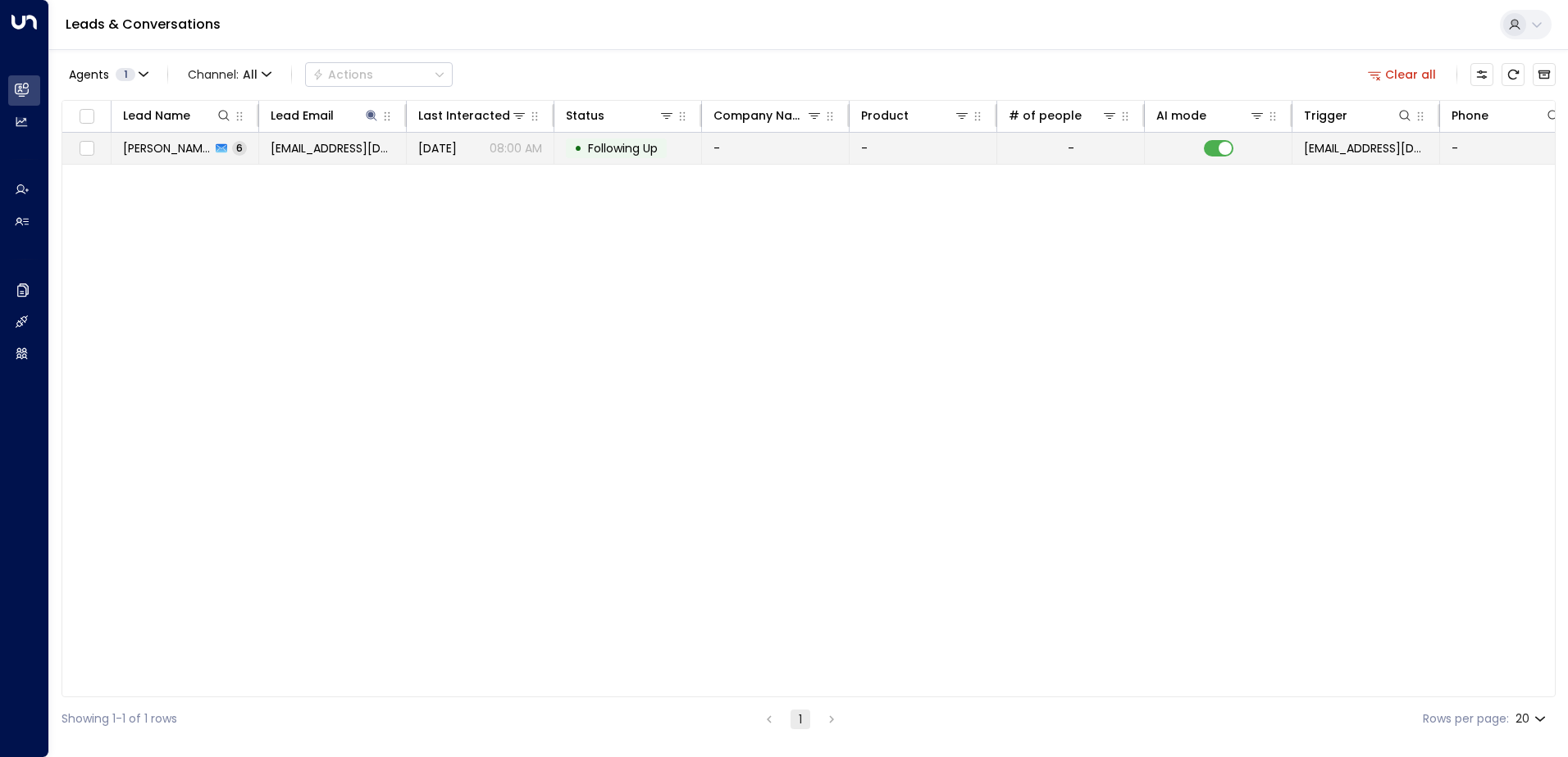
click at [630, 147] on span "Following Up" at bounding box center [623, 149] width 69 height 17
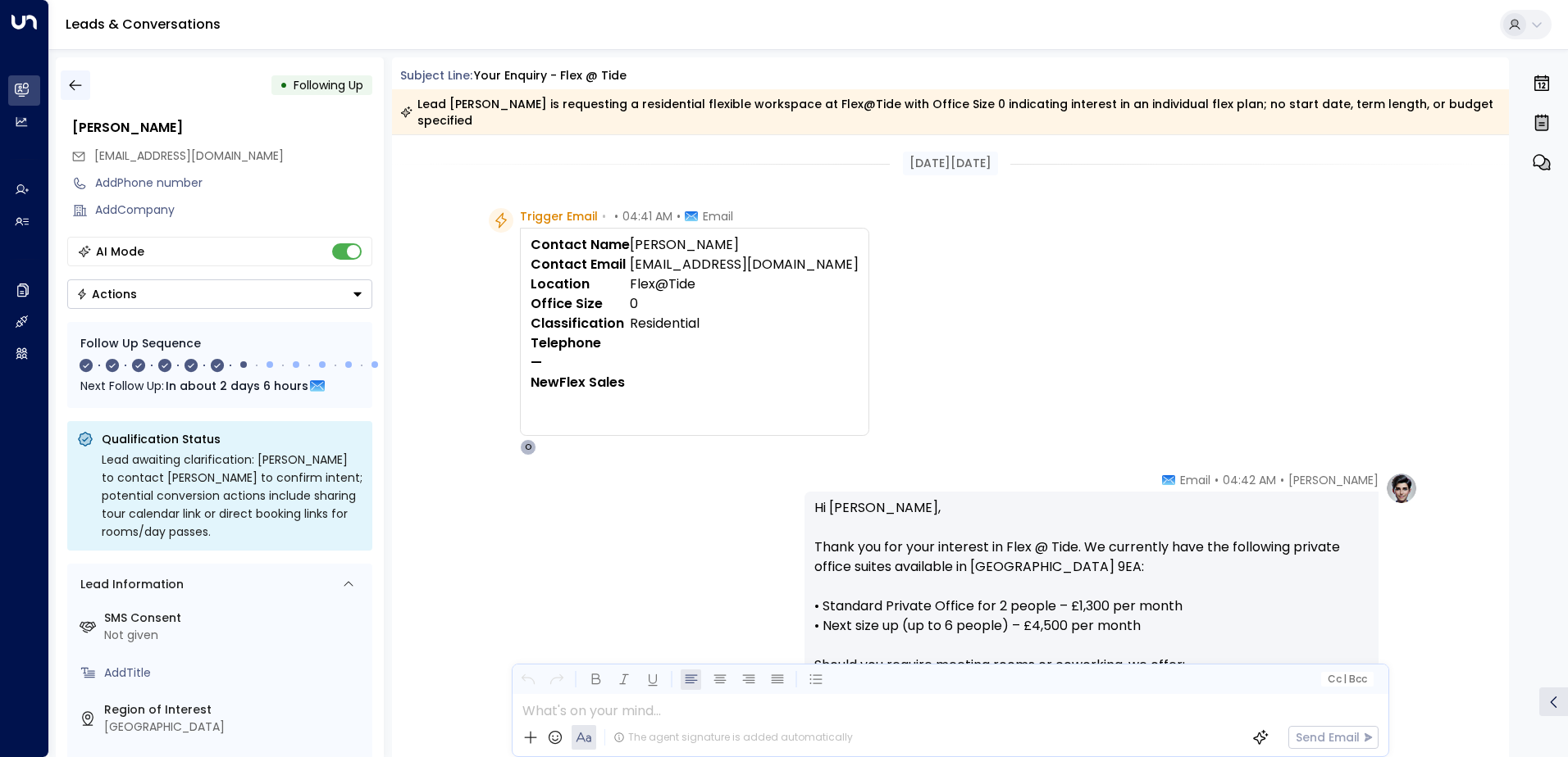
click at [76, 83] on icon "button" at bounding box center [76, 85] width 17 height 17
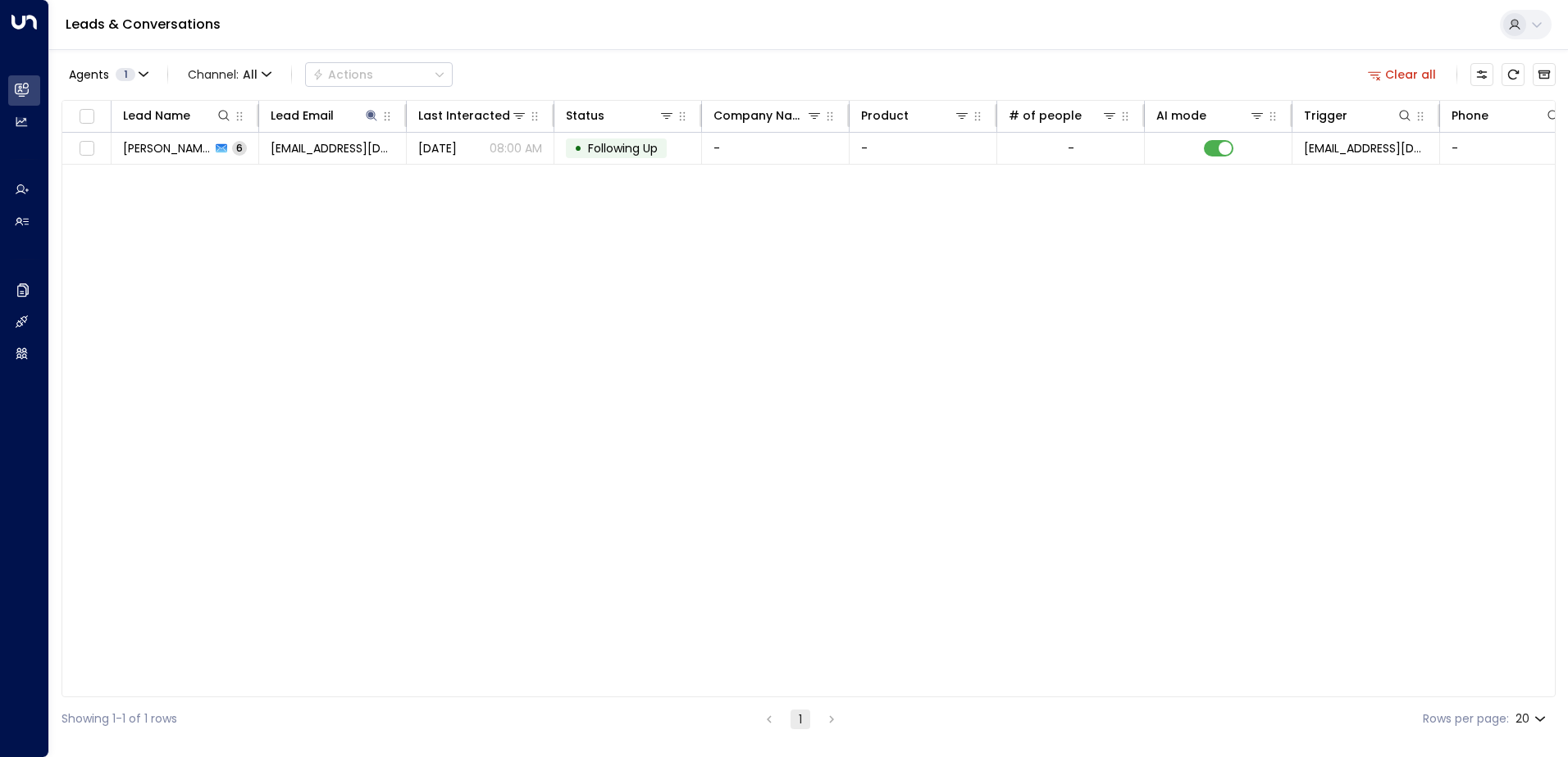
click at [1412, 68] on button "Clear all" at bounding box center [1402, 74] width 82 height 23
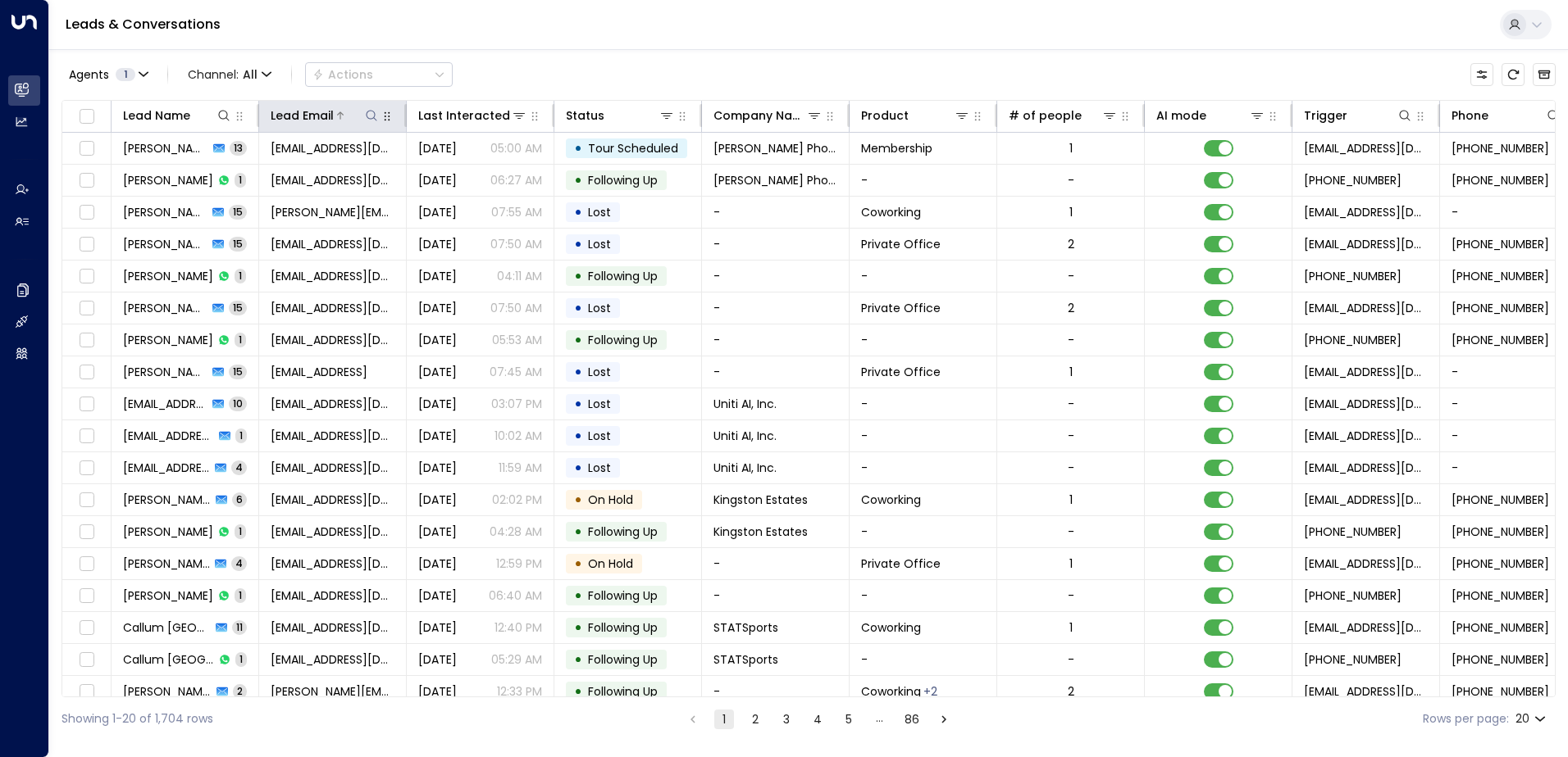
click at [374, 115] on icon at bounding box center [372, 115] width 13 height 13
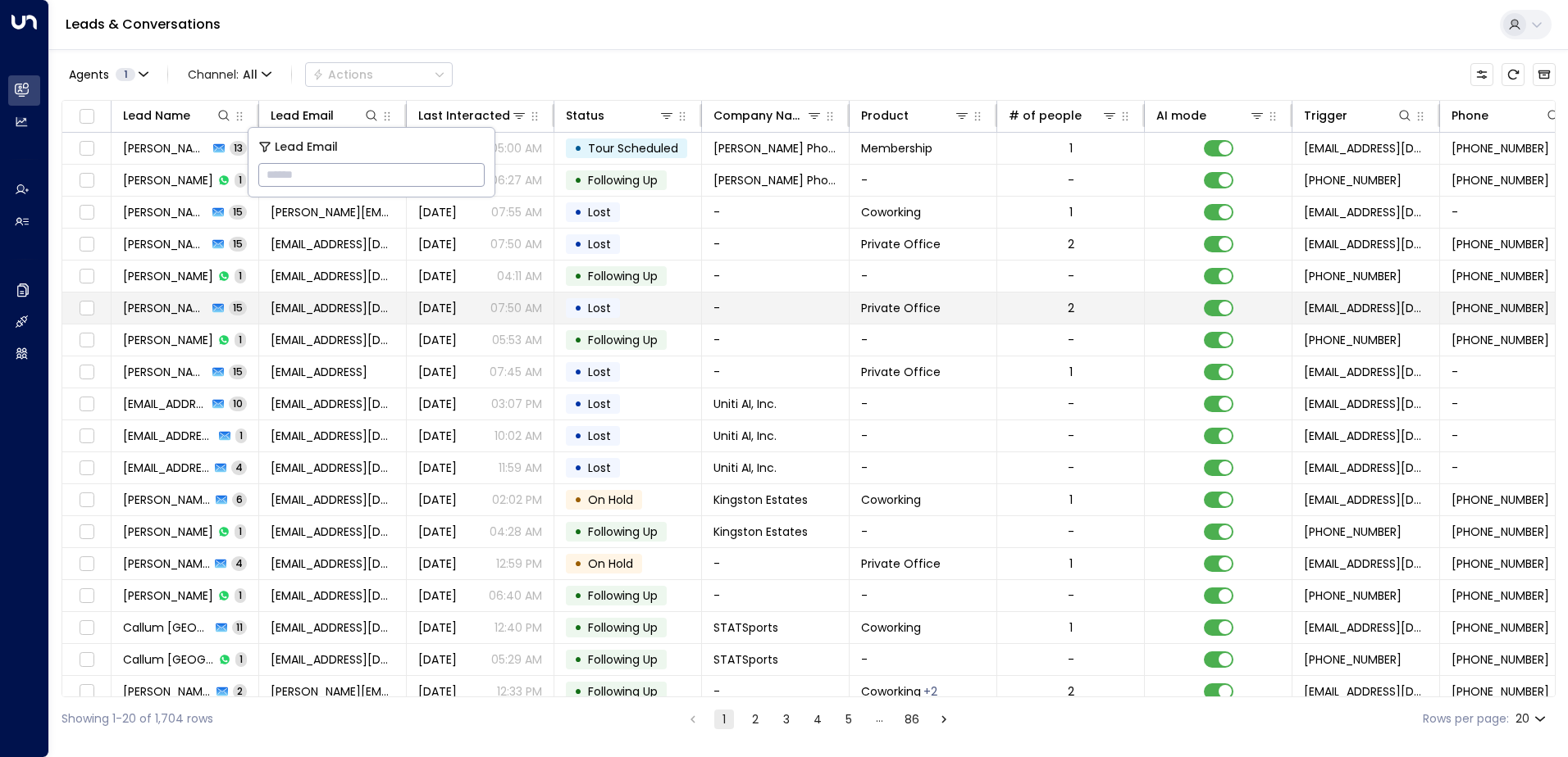
type input "**********"
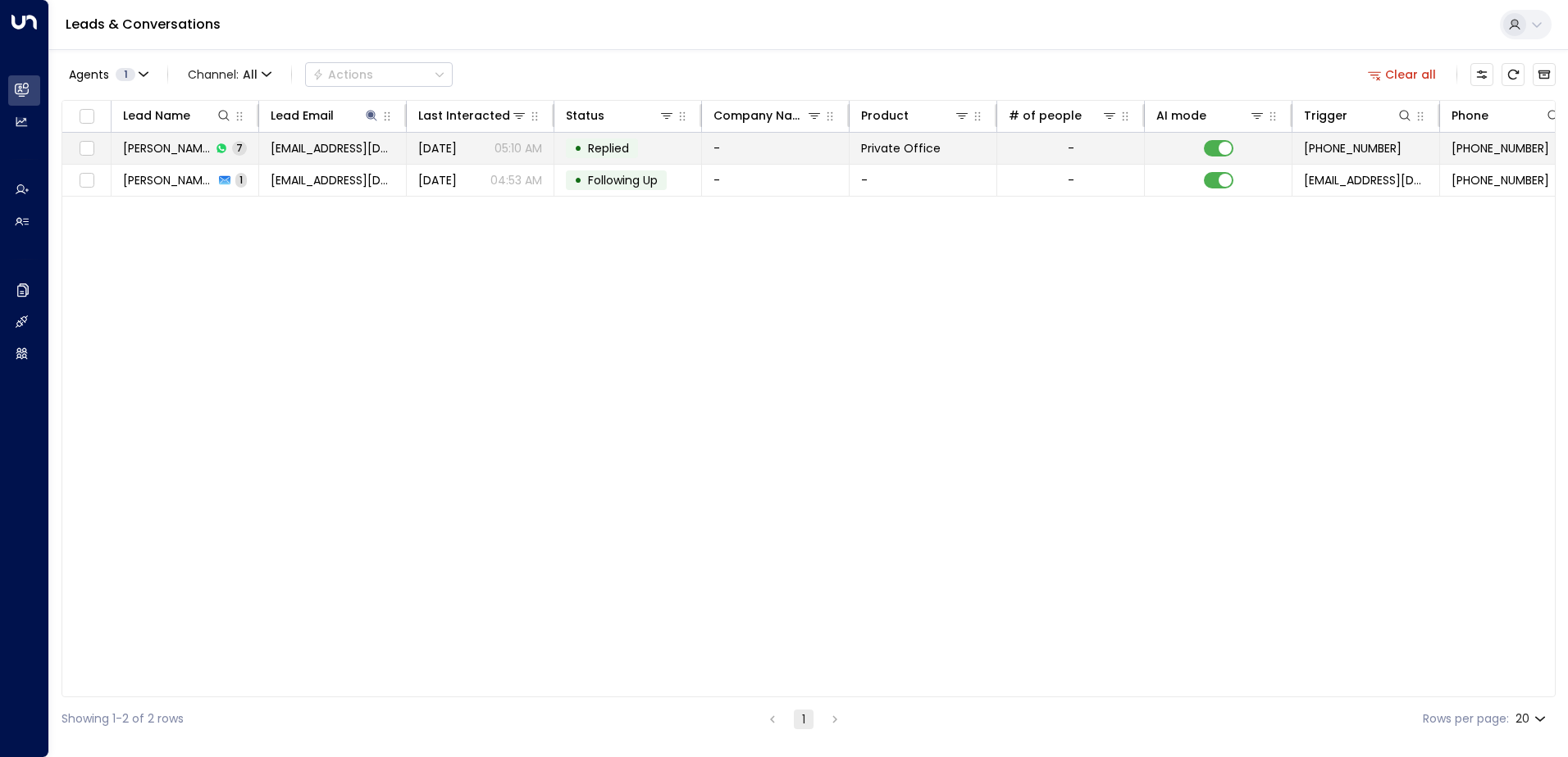
click at [618, 142] on span "Replied" at bounding box center [608, 149] width 41 height 17
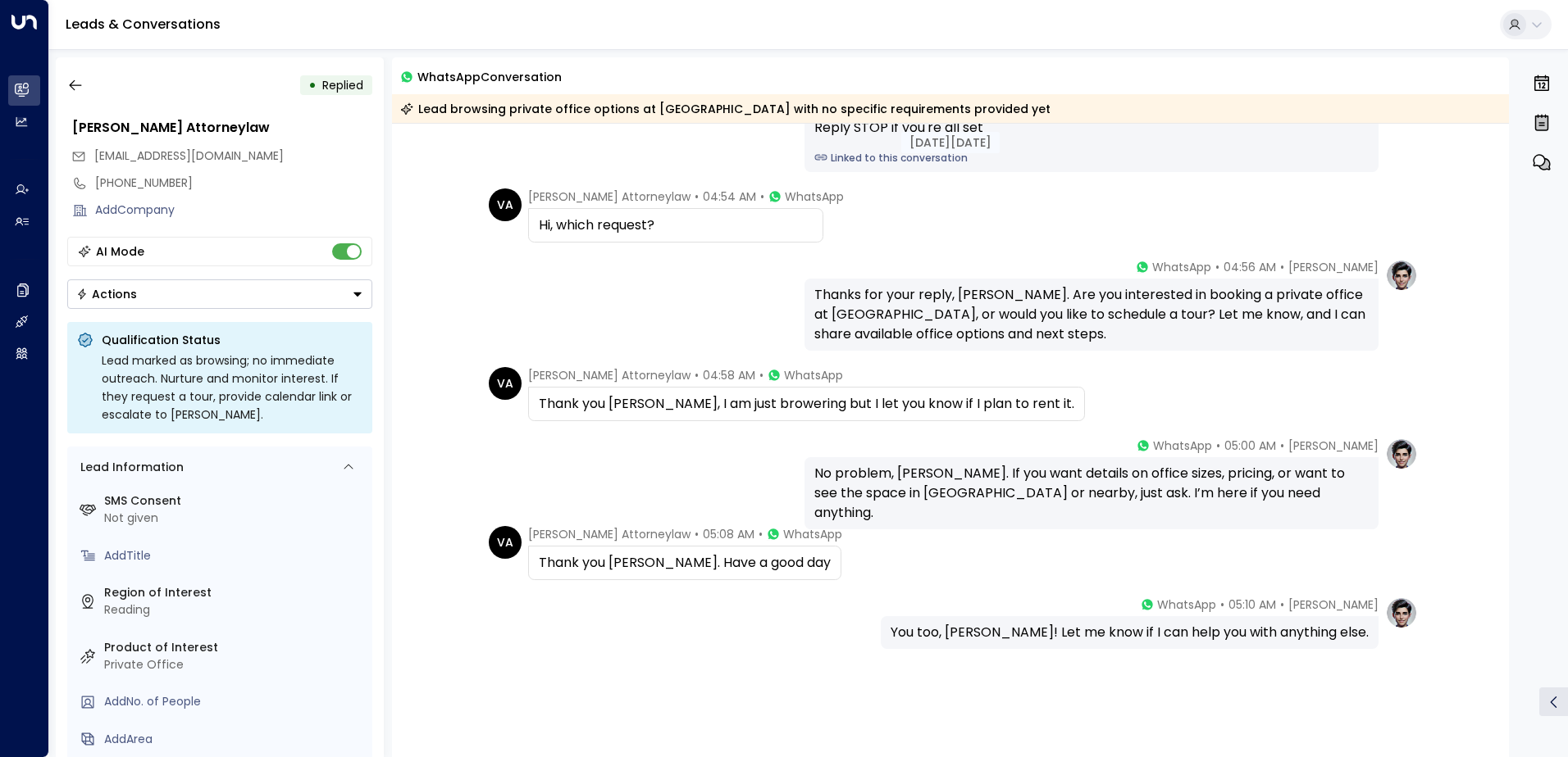
scroll to position [138, 0]
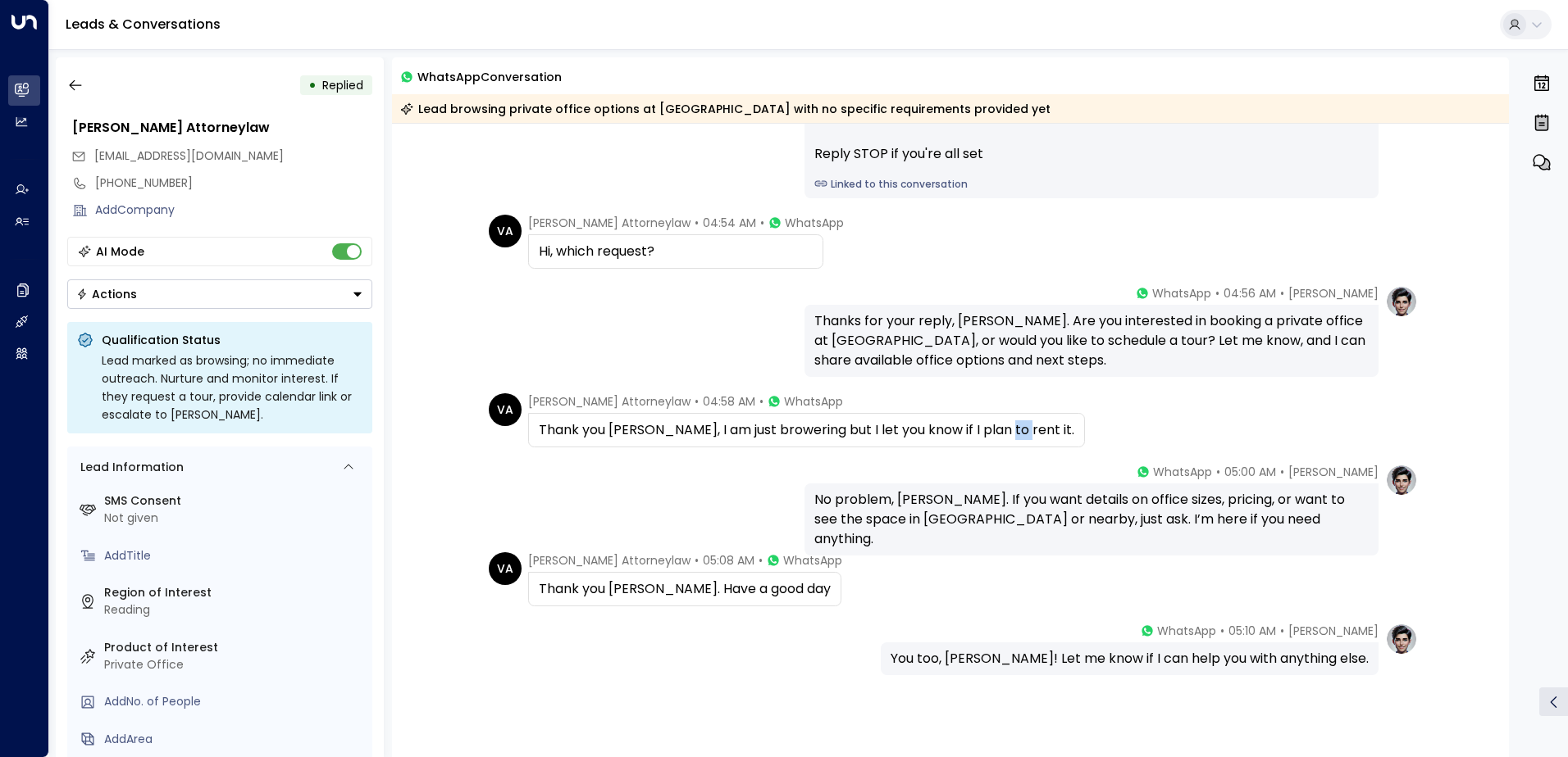
drag, startPoint x: 1001, startPoint y: 428, endPoint x: 989, endPoint y: 428, distance: 12.0
click at [989, 428] on div "Thank you [PERSON_NAME], I am just browering but I let you know if I plan to re…" at bounding box center [806, 429] width 535 height 20
drag, startPoint x: 989, startPoint y: 428, endPoint x: 1006, endPoint y: 432, distance: 17.5
click at [1007, 431] on div "Thank you [PERSON_NAME], I am just browering but I let you know if I plan to re…" at bounding box center [806, 429] width 557 height 35
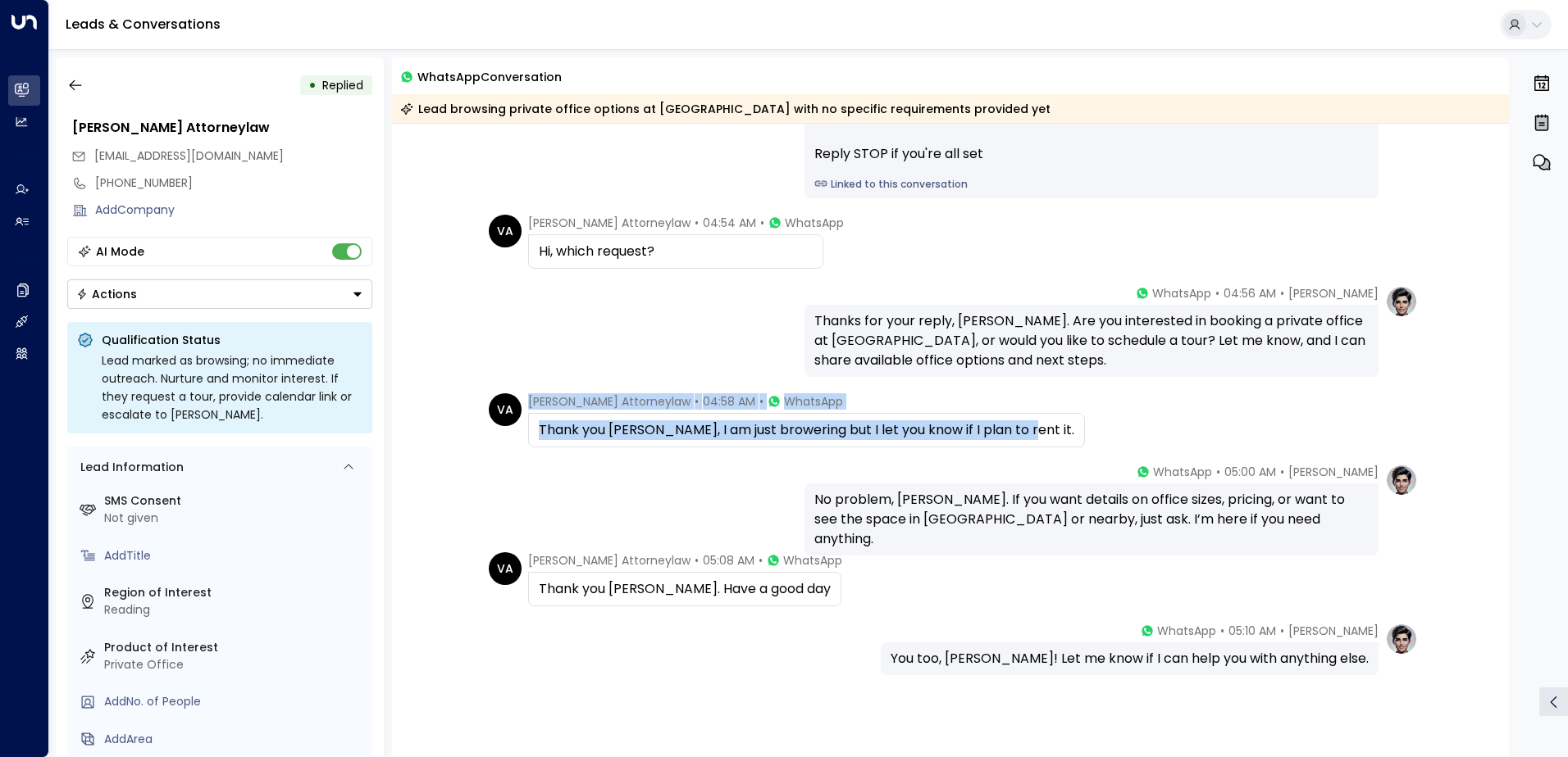
drag, startPoint x: 1009, startPoint y: 424, endPoint x: 525, endPoint y: 397, distance: 484.8
click at [528, 397] on div "[PERSON_NAME] Attorneylaw • 04:58 AM • WhatsApp Thank you [PERSON_NAME], I am j…" at bounding box center [806, 420] width 557 height 54
drag, startPoint x: 525, startPoint y: 397, endPoint x: 535, endPoint y: 396, distance: 10.0
copy div "[PERSON_NAME] Attorneylaw • 04:58 AM • WhatsApp Thank you [PERSON_NAME], I am j…"
click at [76, 88] on icon "button" at bounding box center [76, 85] width 17 height 17
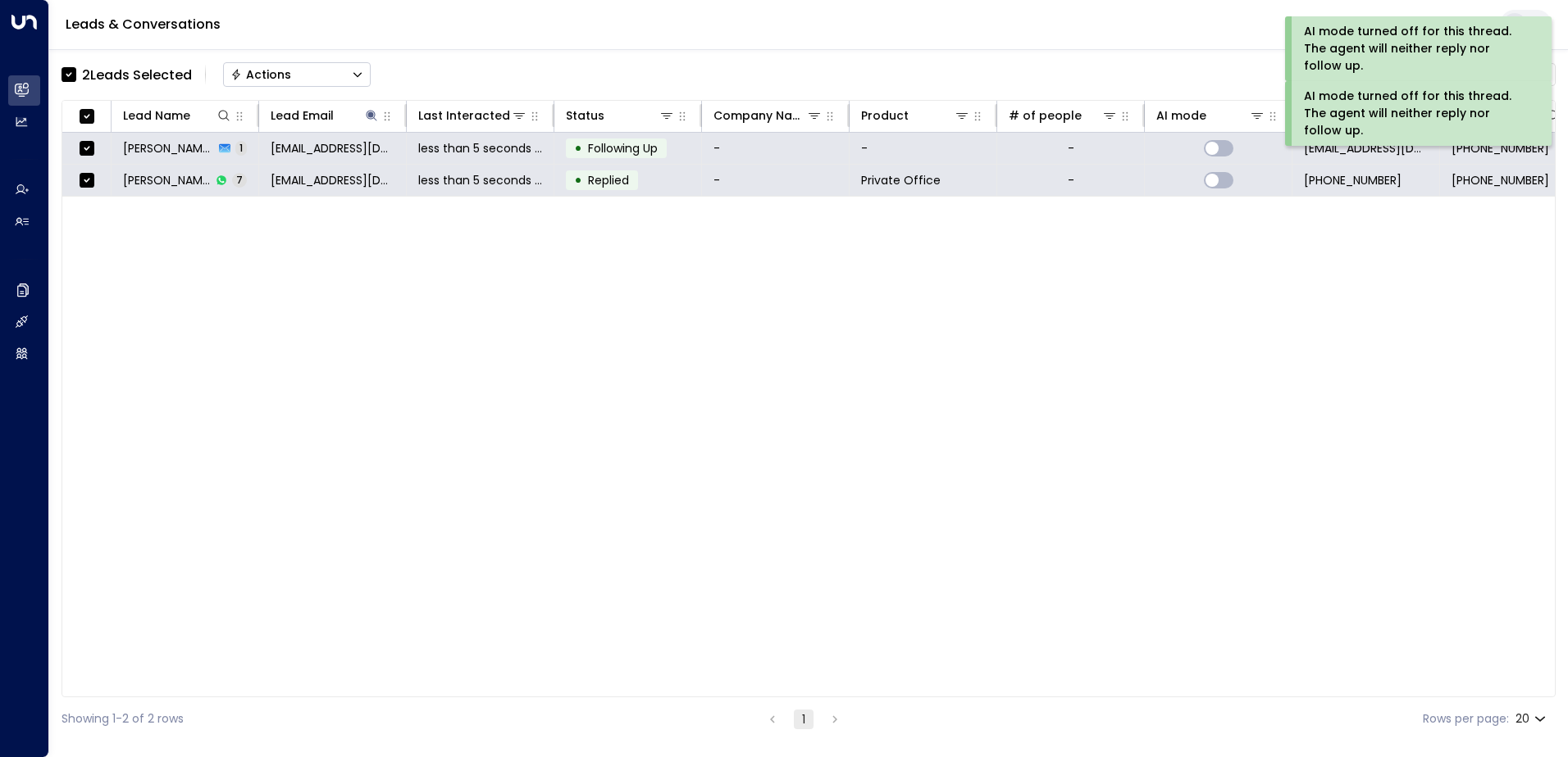
click at [275, 70] on div "Actions" at bounding box center [260, 75] width 61 height 15
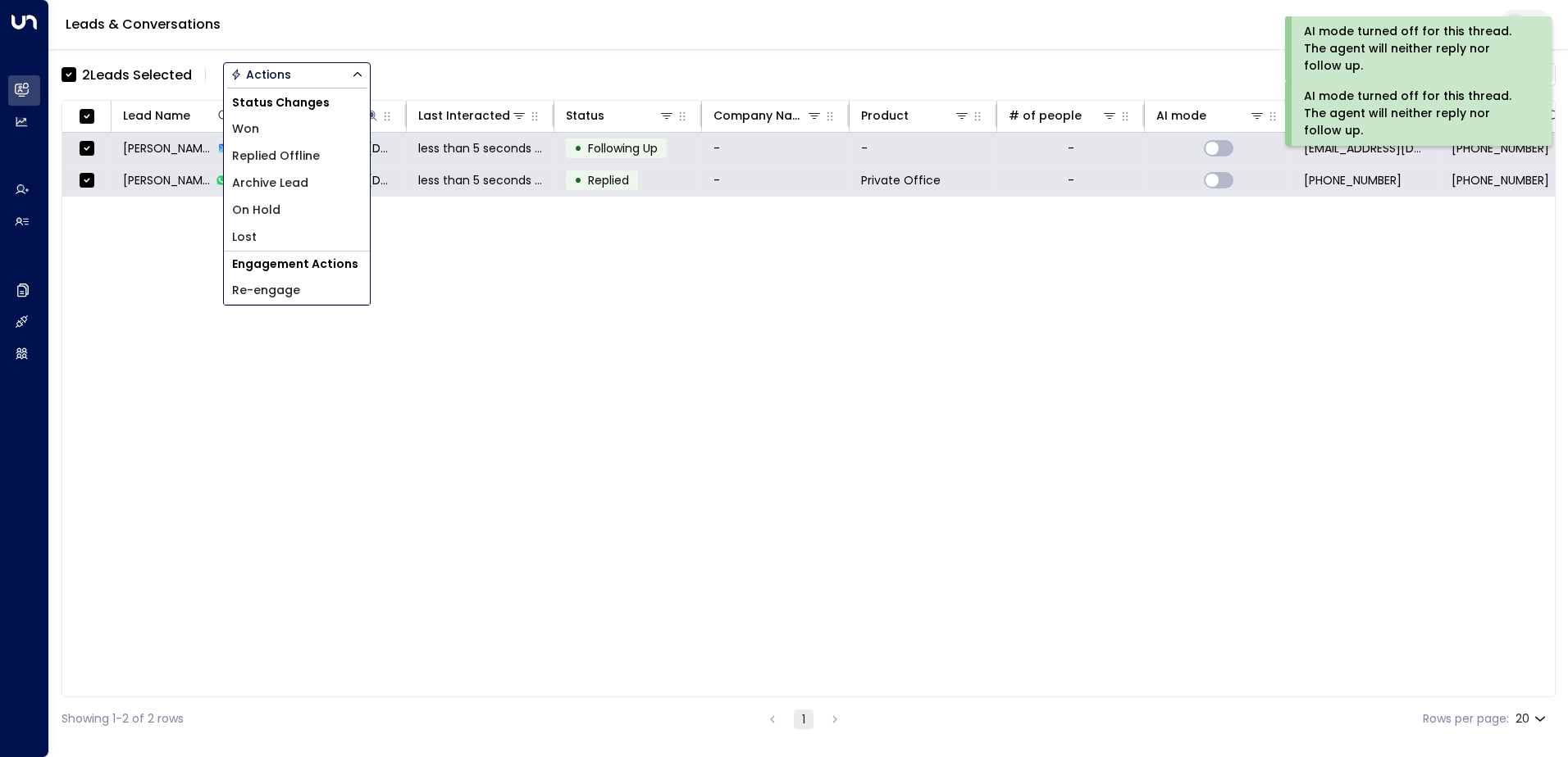
click at [287, 182] on span "Archive Lead" at bounding box center [270, 183] width 76 height 17
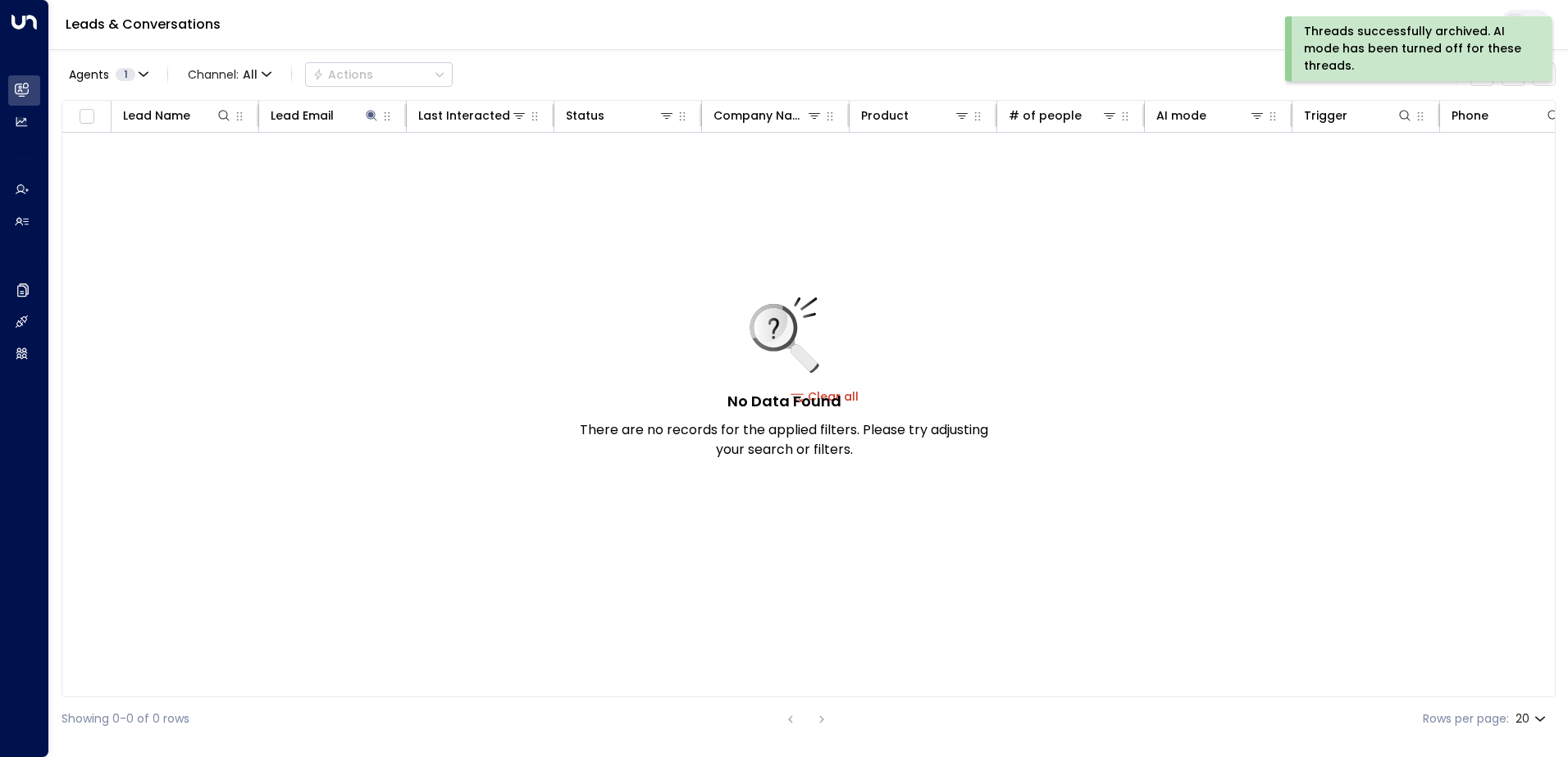
click at [1355, 41] on div "Threads successfully archived. AI mode has been turned off for these threads." at bounding box center [1416, 49] width 226 height 51
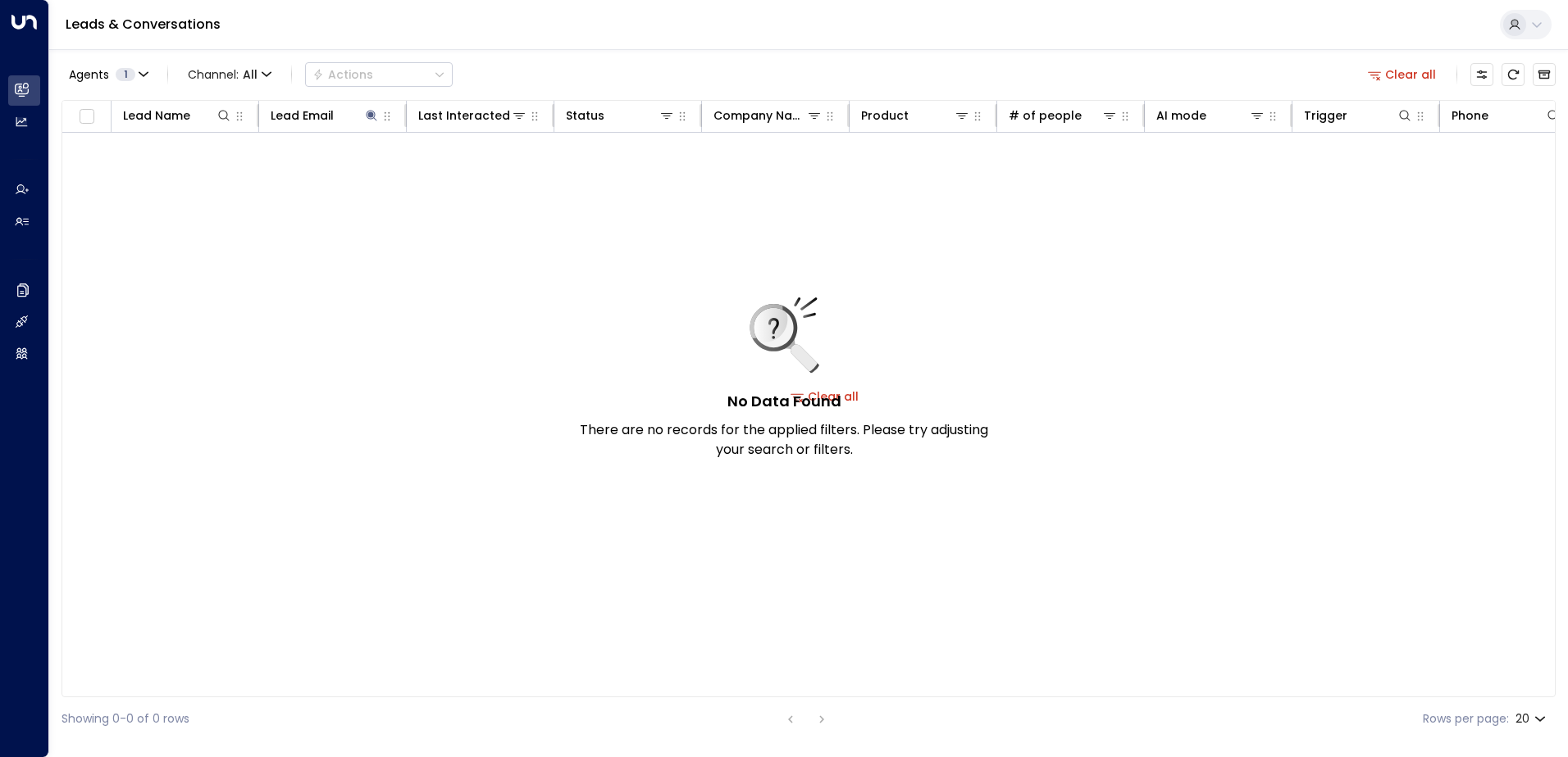
click at [1408, 80] on button "Clear all" at bounding box center [1402, 74] width 82 height 23
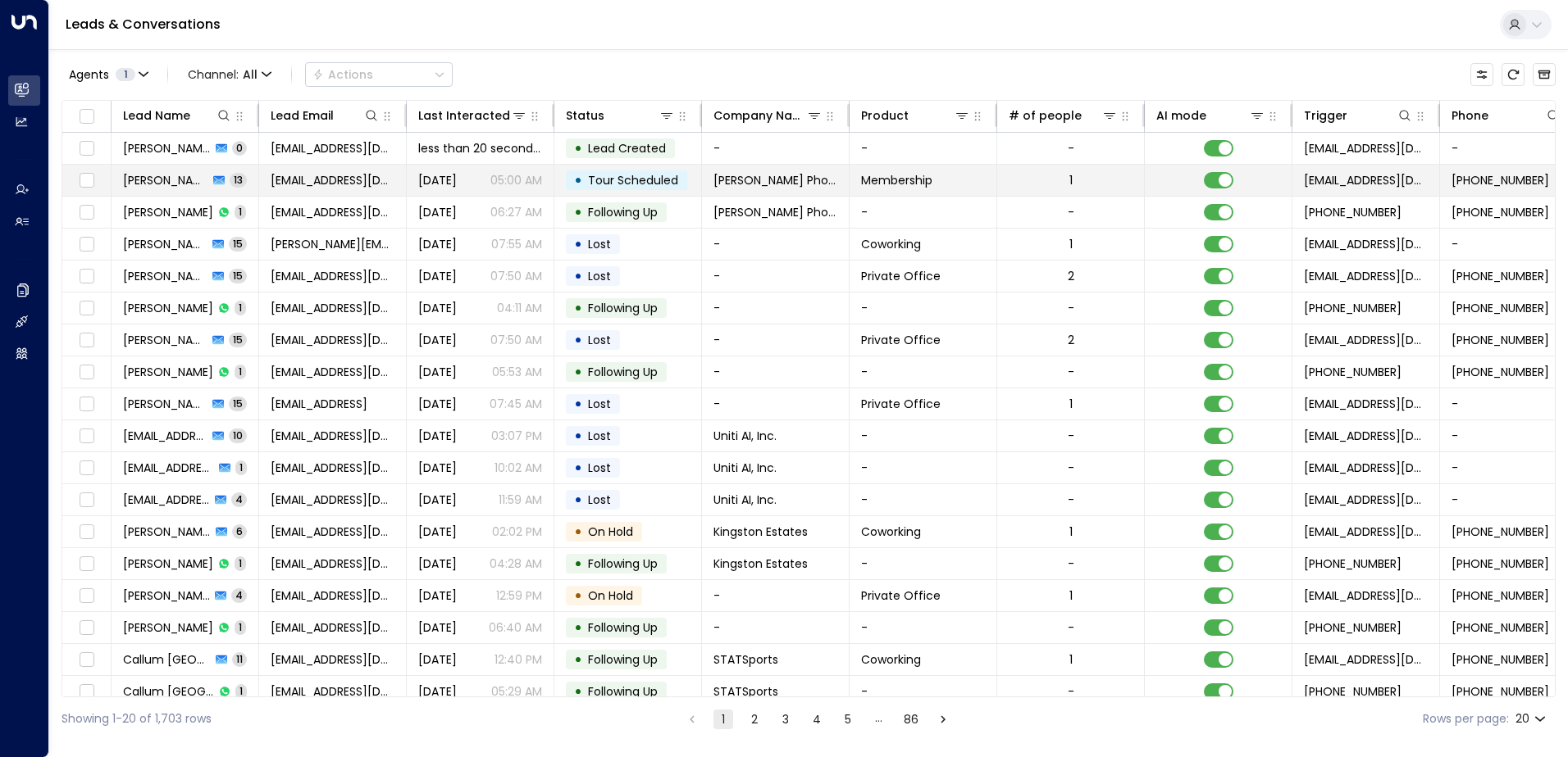
click at [613, 177] on span "Tour Scheduled" at bounding box center [633, 181] width 90 height 17
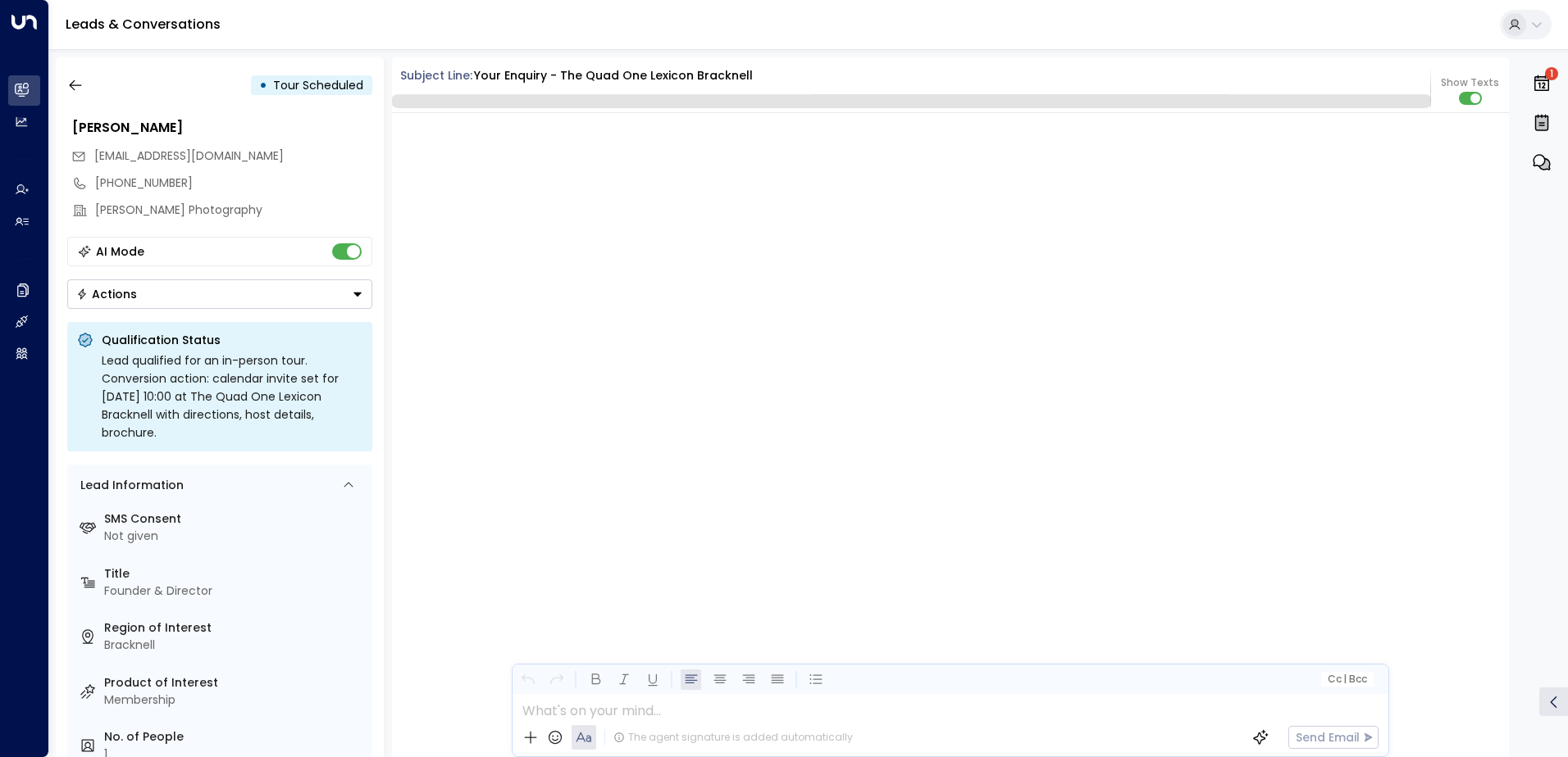
scroll to position [9008, 0]
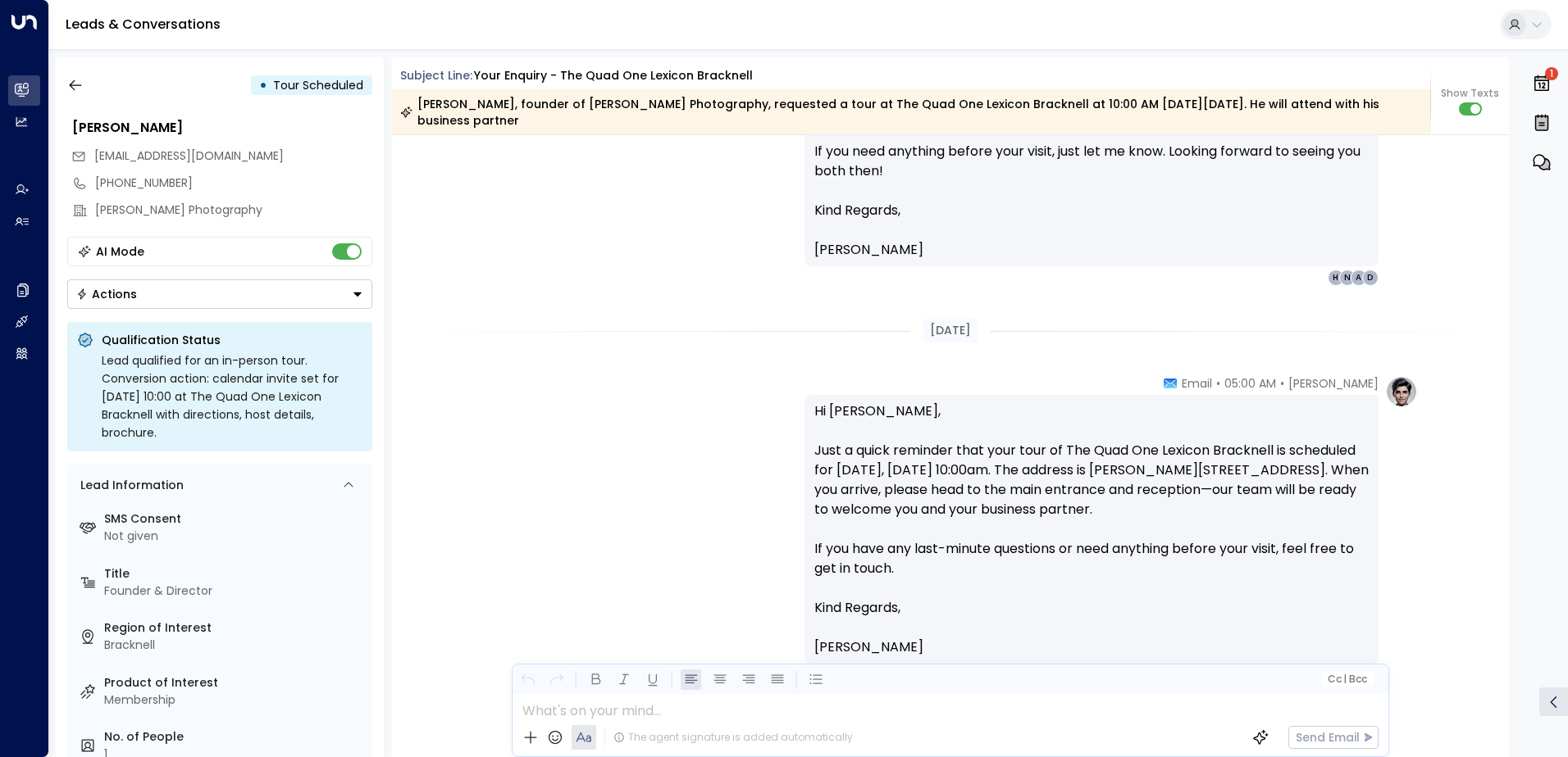
drag, startPoint x: 334, startPoint y: 159, endPoint x: 254, endPoint y: 159, distance: 80.0
click at [254, 159] on span "[EMAIL_ADDRESS][DOMAIN_NAME]" at bounding box center [189, 156] width 189 height 17
drag, startPoint x: 254, startPoint y: 159, endPoint x: 346, endPoint y: 162, distance: 92.0
click at [346, 162] on div "[EMAIL_ADDRESS][DOMAIN_NAME]" at bounding box center [221, 155] width 300 height 27
drag, startPoint x: 345, startPoint y: 153, endPoint x: 93, endPoint y: 159, distance: 252.1
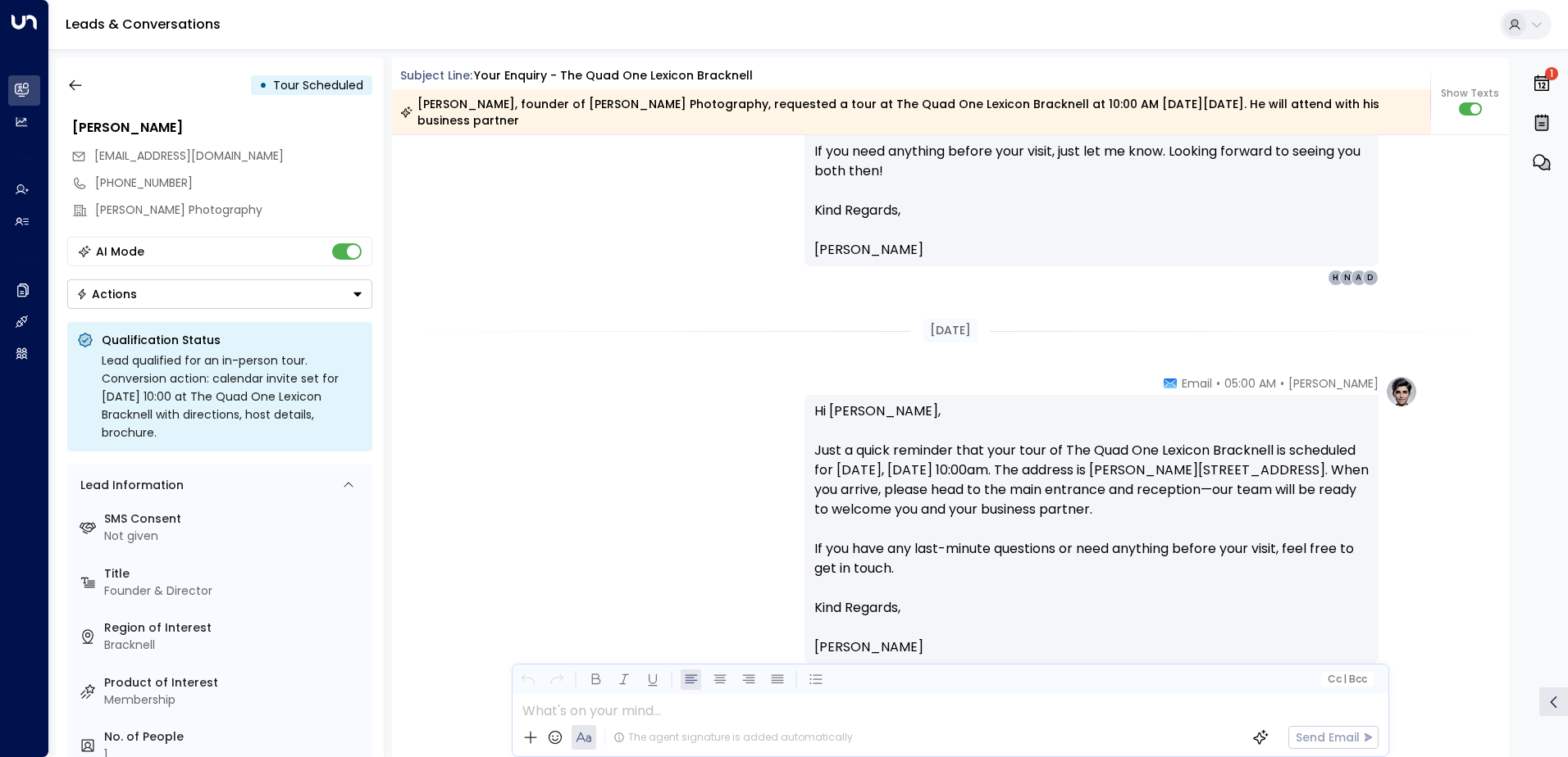
click at [93, 159] on div "[EMAIL_ADDRESS][DOMAIN_NAME]" at bounding box center [221, 155] width 300 height 27
drag, startPoint x: 93, startPoint y: 159, endPoint x: 102, endPoint y: 158, distance: 9.1
copy span "[EMAIL_ADDRESS][DOMAIN_NAME]"
